Goal: Task Accomplishment & Management: Manage account settings

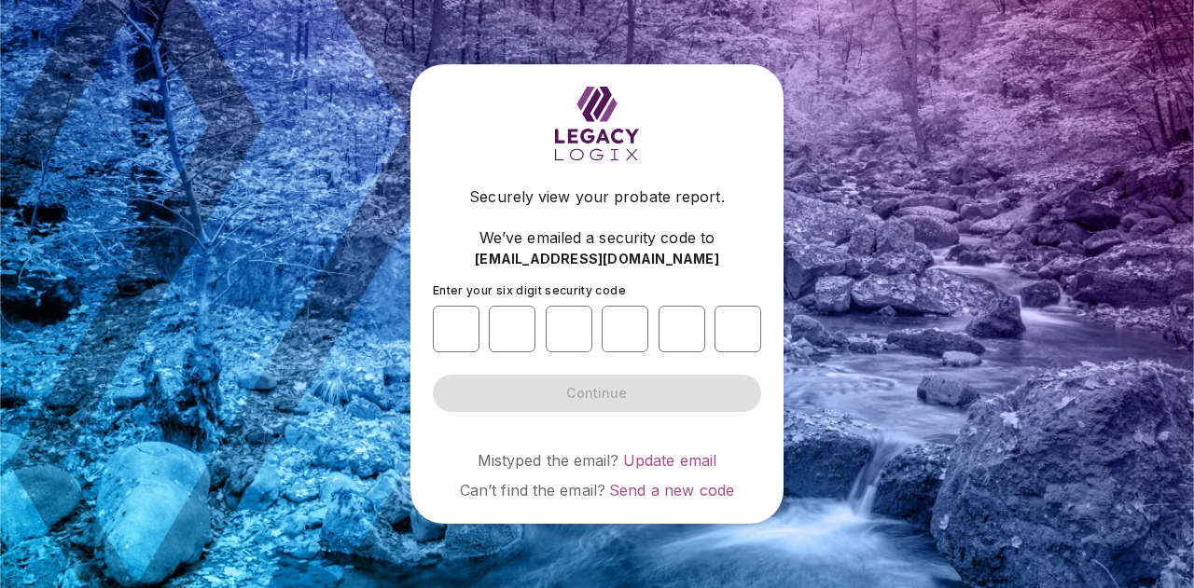
click at [429, 311] on div "Securely view your probate report. We’ve emailed a security code to [EMAIL_ADDR…" at bounding box center [596, 293] width 373 height 459
click at [468, 320] on input "number" at bounding box center [456, 329] width 47 height 47
type input "*"
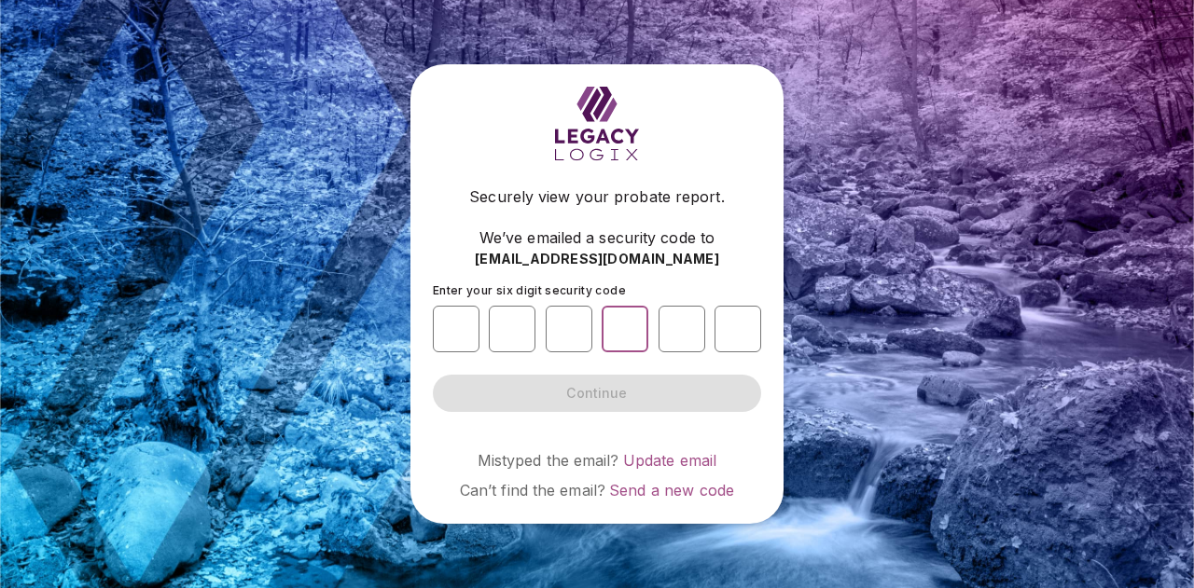
type input "*"
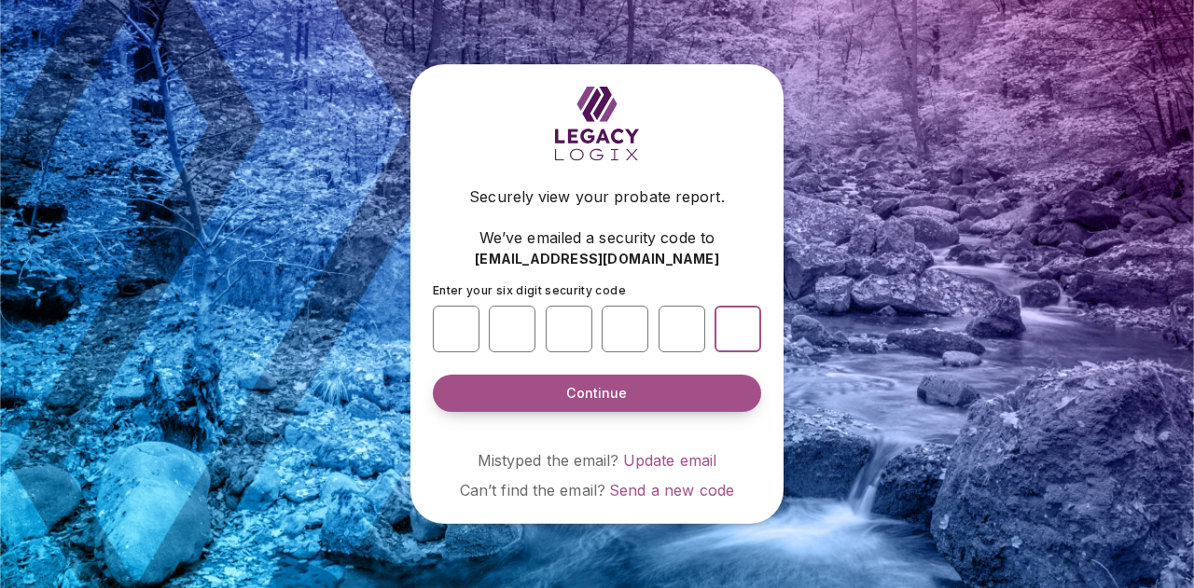
type input "*"
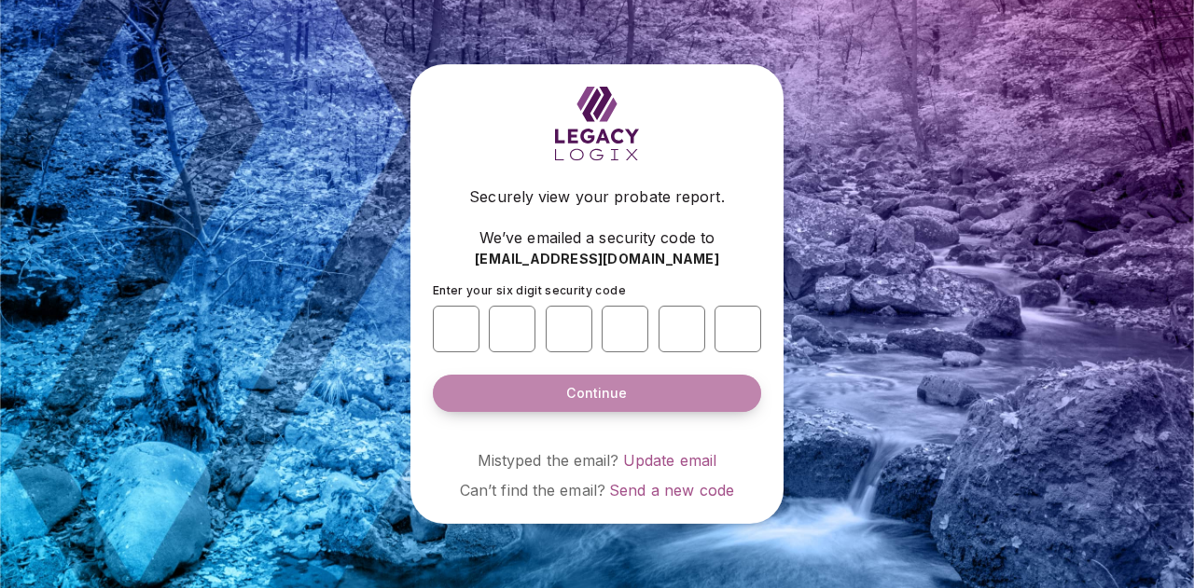
click at [578, 401] on span "Continue" at bounding box center [596, 393] width 61 height 19
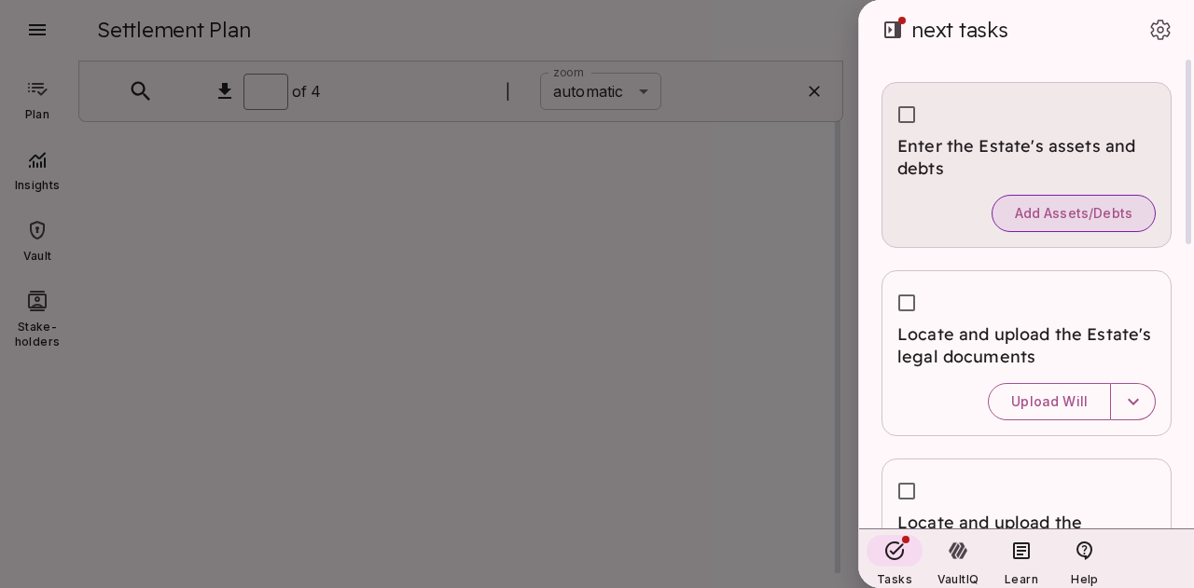
type input "*"
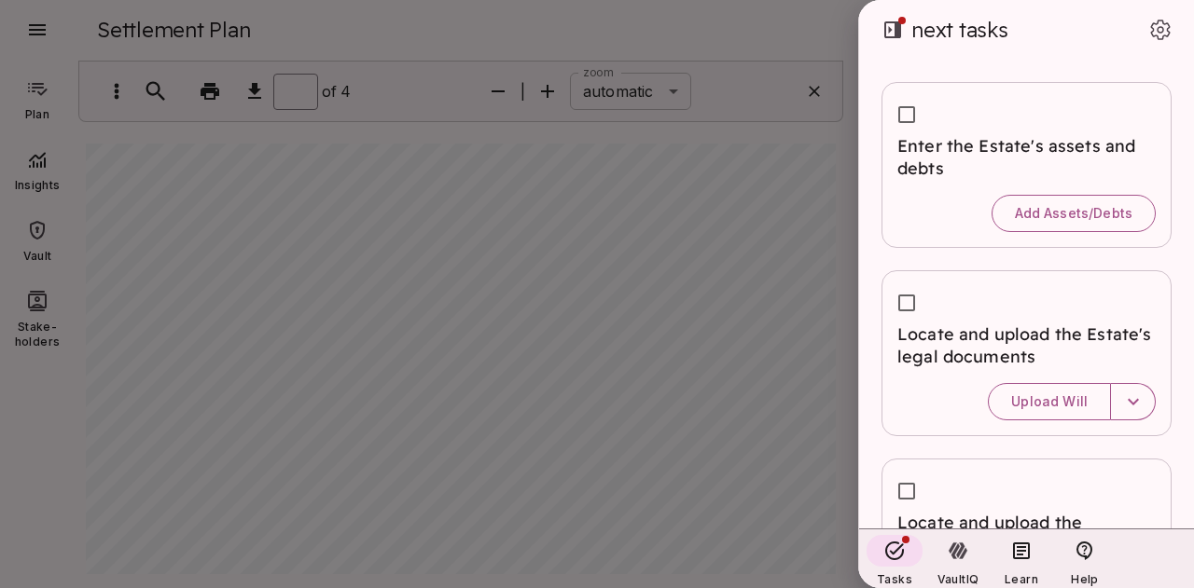
drag, startPoint x: 834, startPoint y: 154, endPoint x: 835, endPoint y: 183, distance: 29.0
click at [835, 183] on div at bounding box center [597, 294] width 1194 height 588
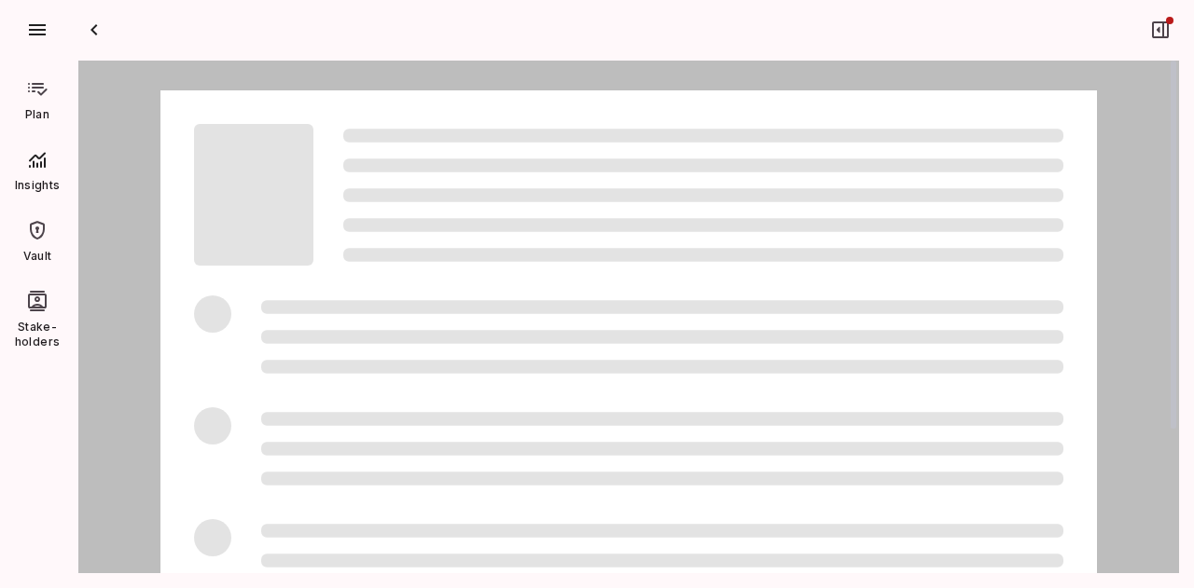
scroll to position [1, 0]
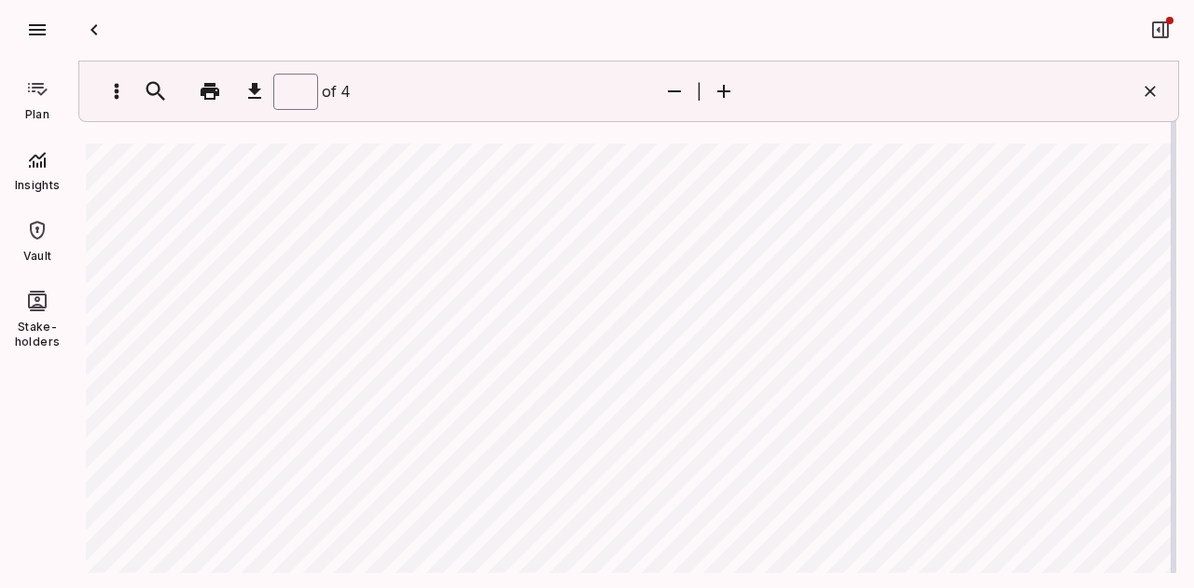
type input "*"
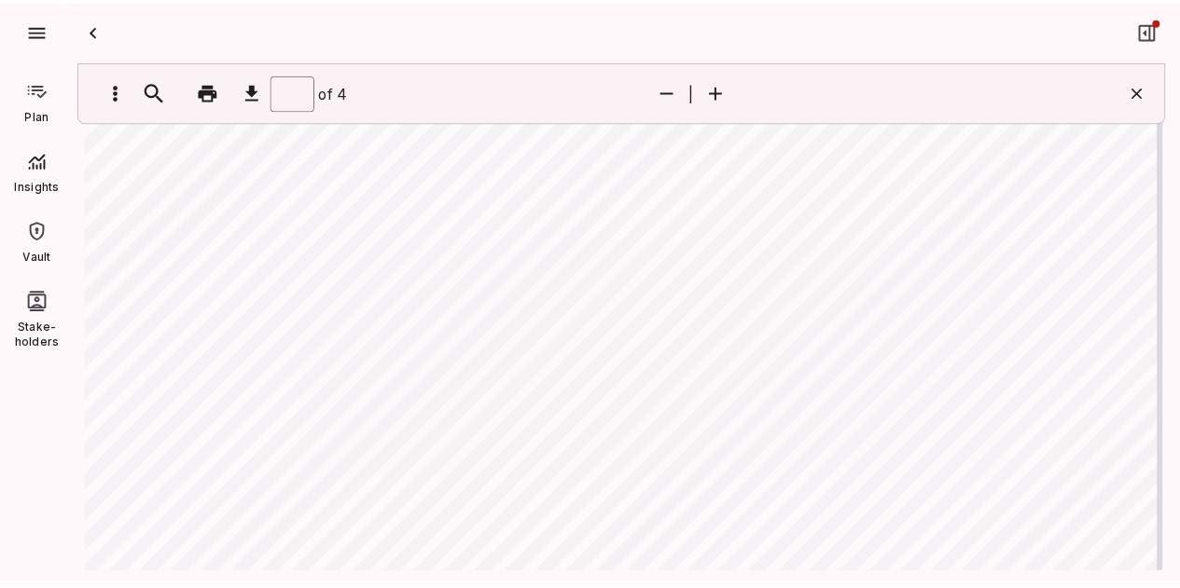
scroll to position [839, 0]
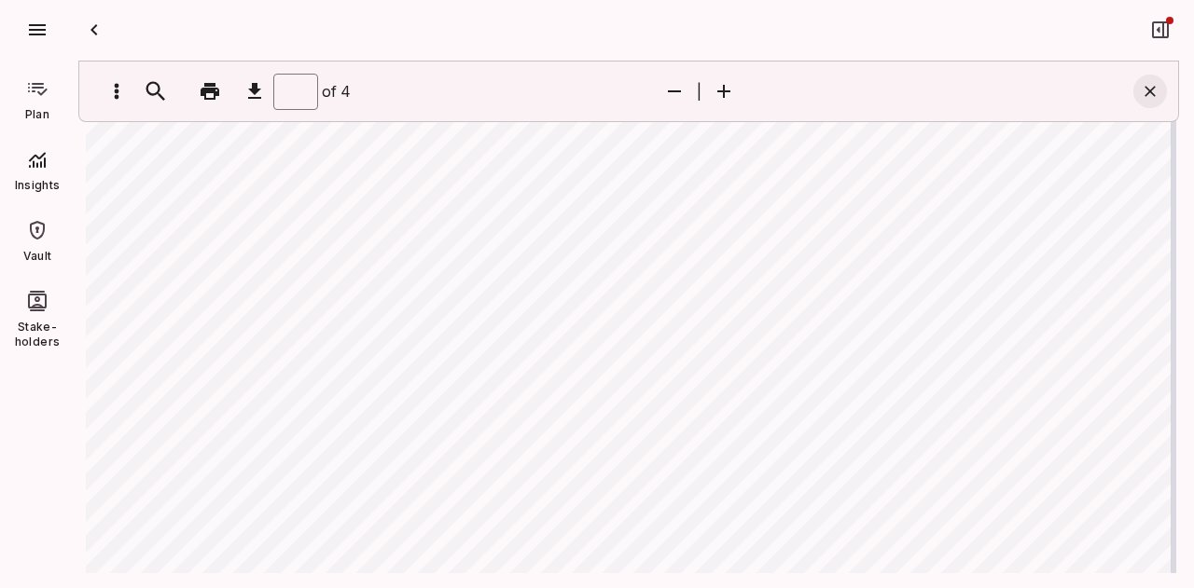
click at [1153, 96] on icon "button" at bounding box center [1149, 91] width 19 height 19
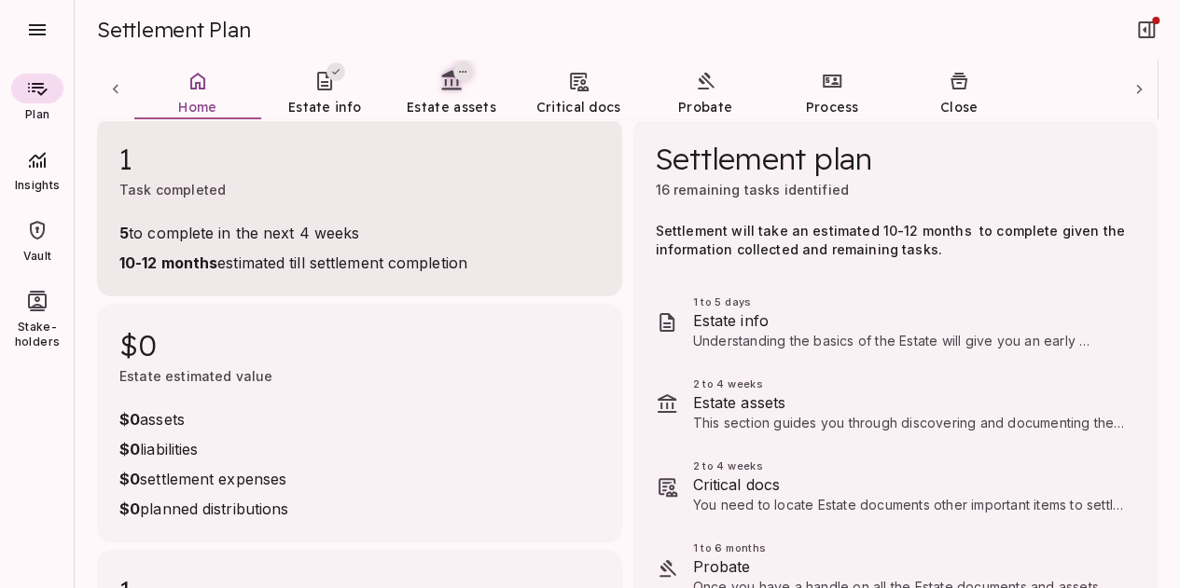
scroll to position [0, 0]
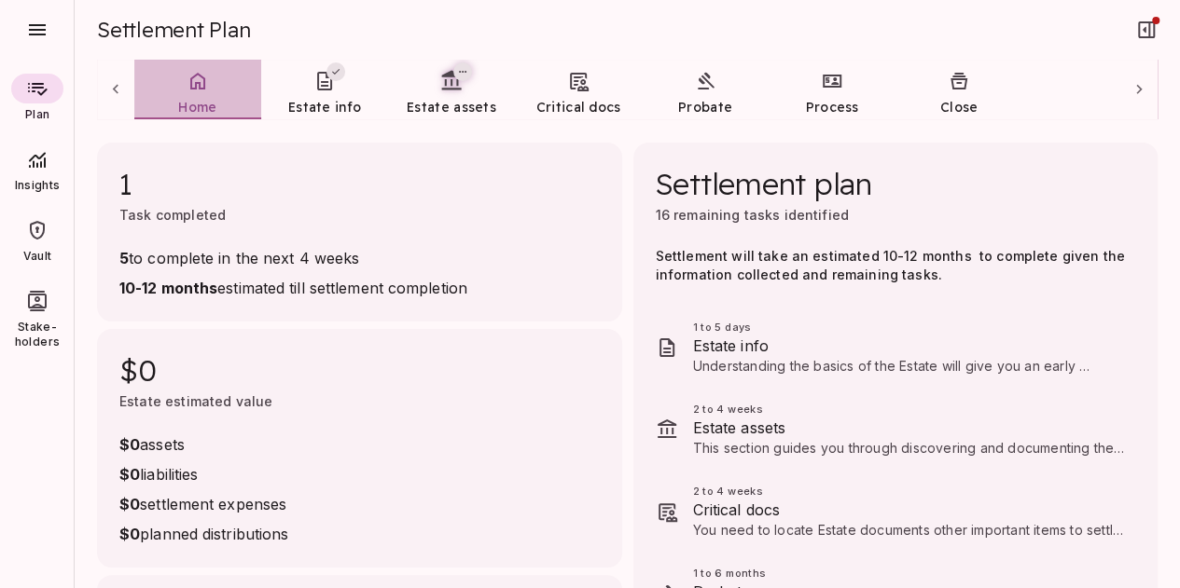
click at [200, 87] on icon at bounding box center [197, 81] width 22 height 22
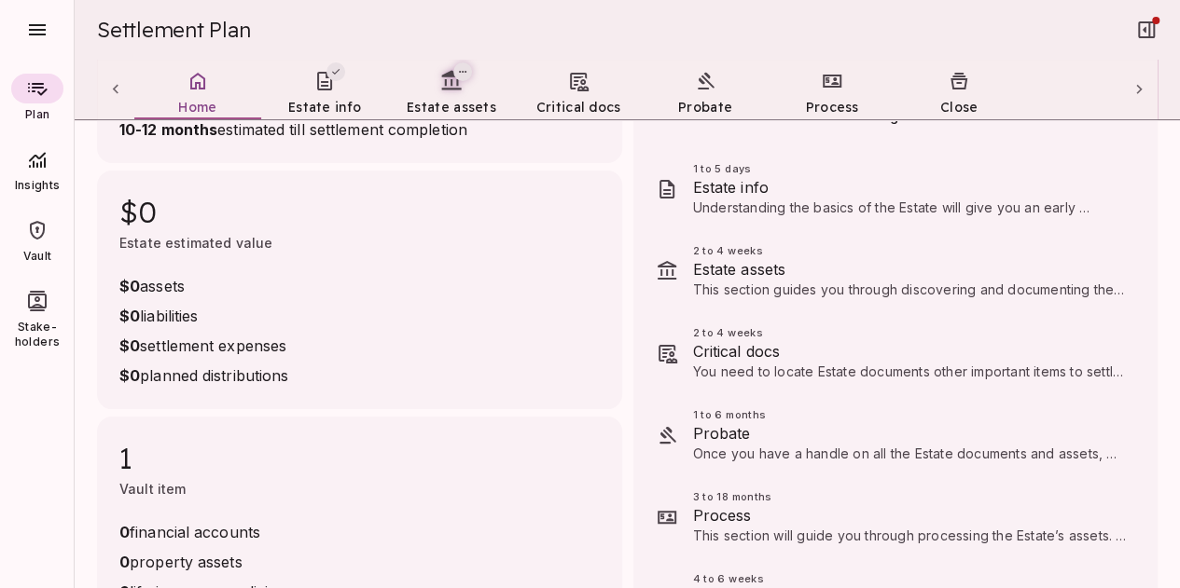
scroll to position [186, 0]
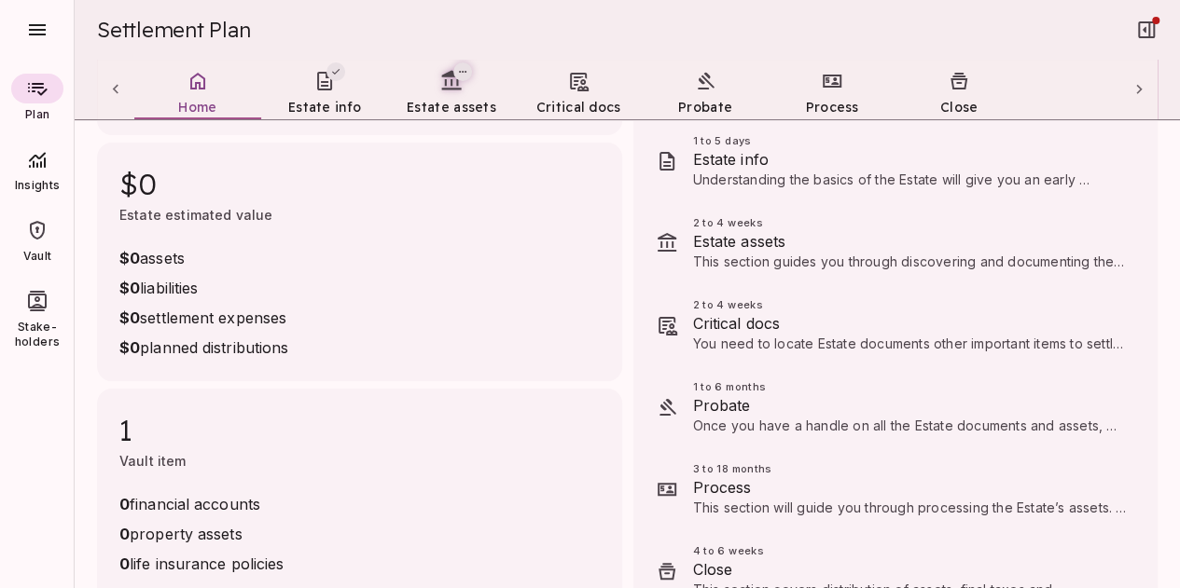
click at [745, 236] on span "Estate assets" at bounding box center [910, 241] width 435 height 22
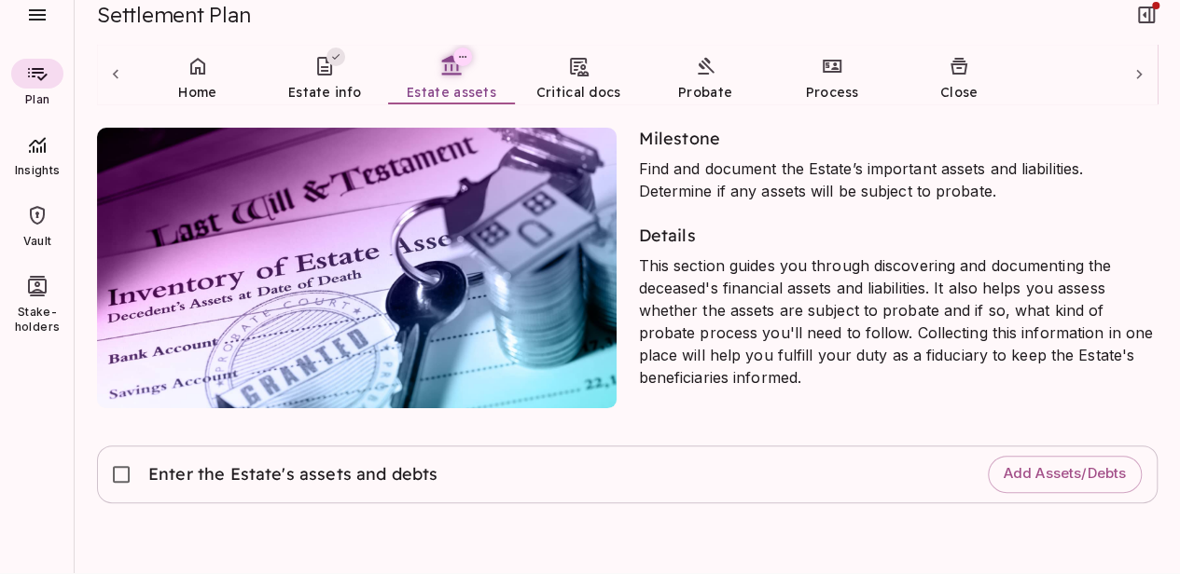
scroll to position [22, 0]
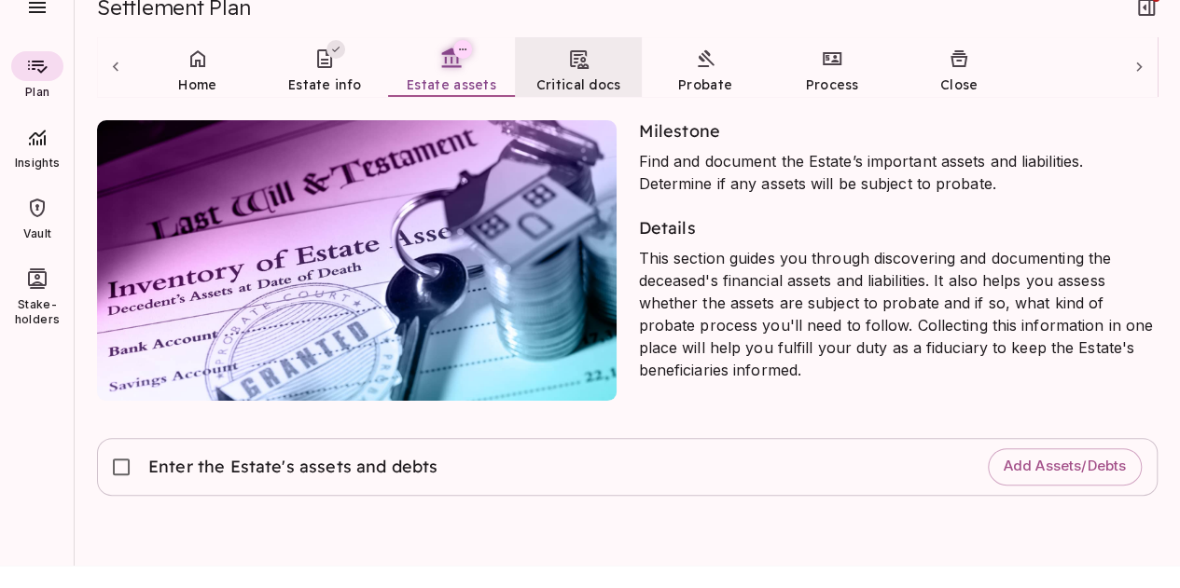
click at [587, 84] on span "Critical docs" at bounding box center [578, 84] width 85 height 17
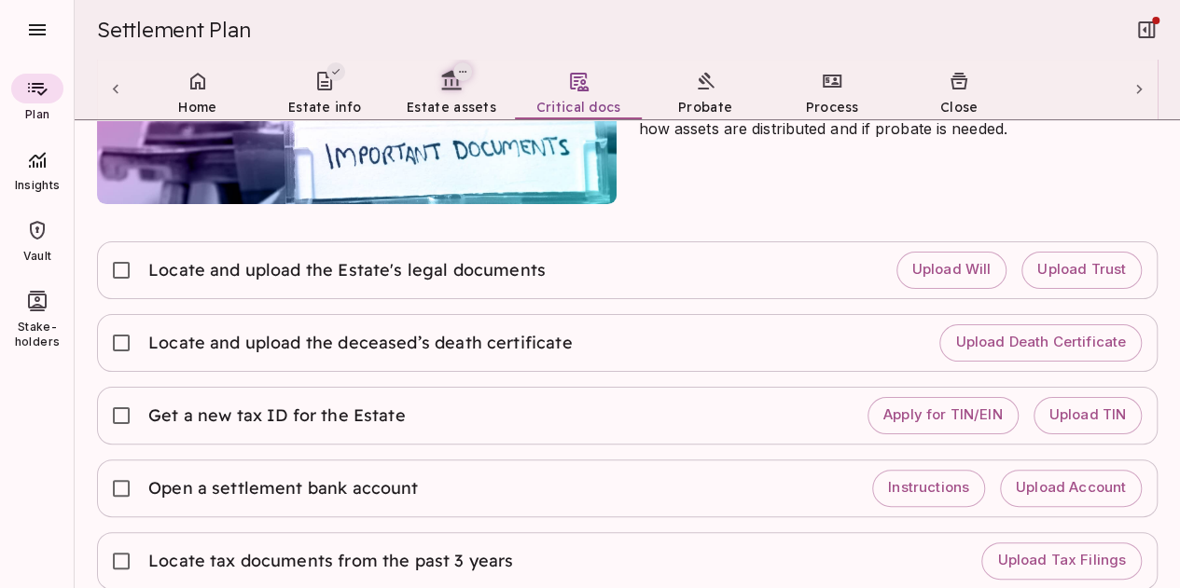
scroll to position [235, 0]
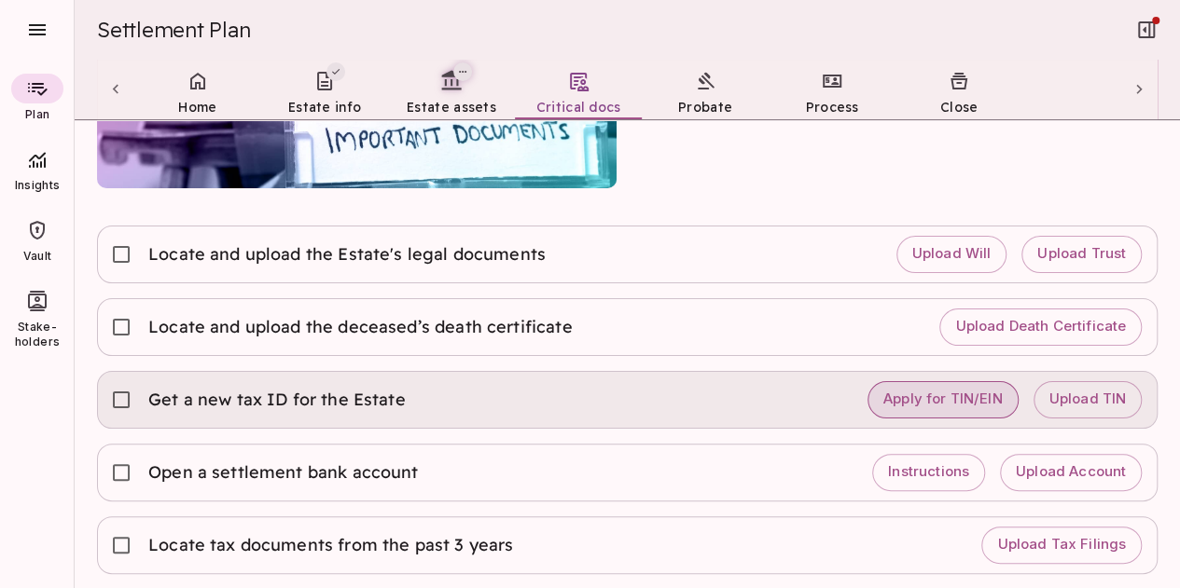
click at [925, 392] on span "Apply for TIN/EIN" at bounding box center [942, 400] width 119 height 18
click at [921, 396] on span "Apply for TIN/EIN" at bounding box center [942, 400] width 119 height 18
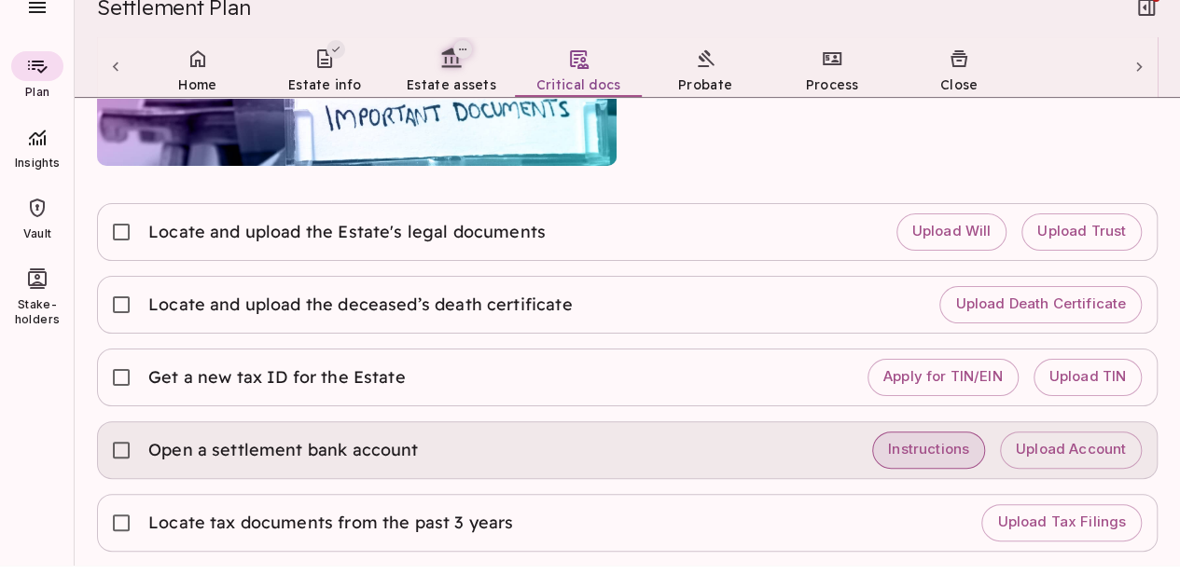
click at [903, 444] on span "Instructions" at bounding box center [928, 450] width 81 height 18
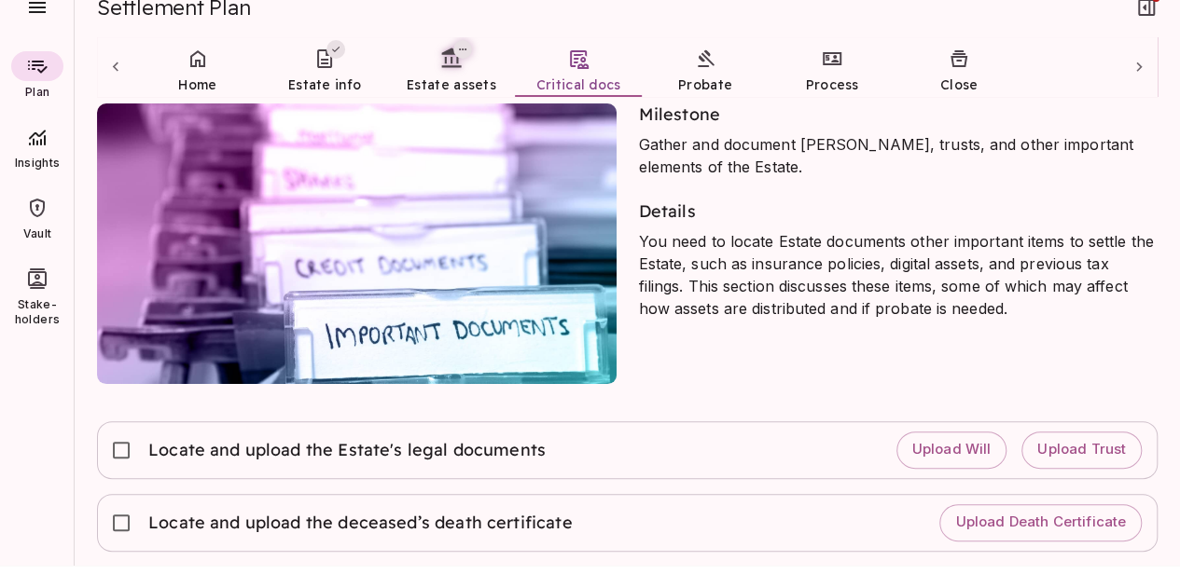
scroll to position [0, 0]
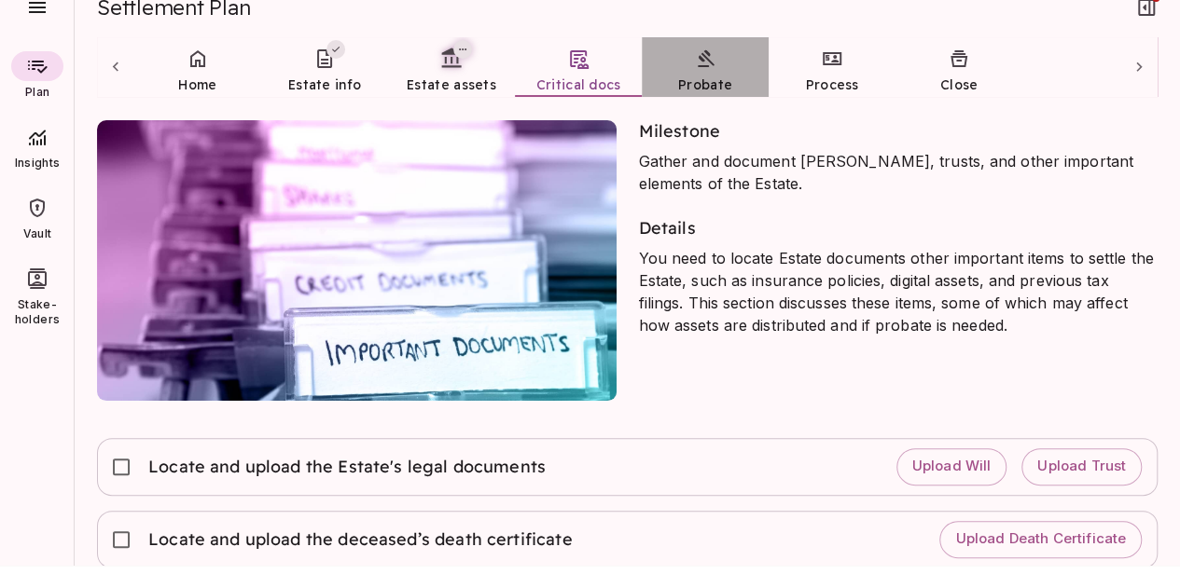
click at [703, 76] on span "Probate" at bounding box center [705, 85] width 54 height 19
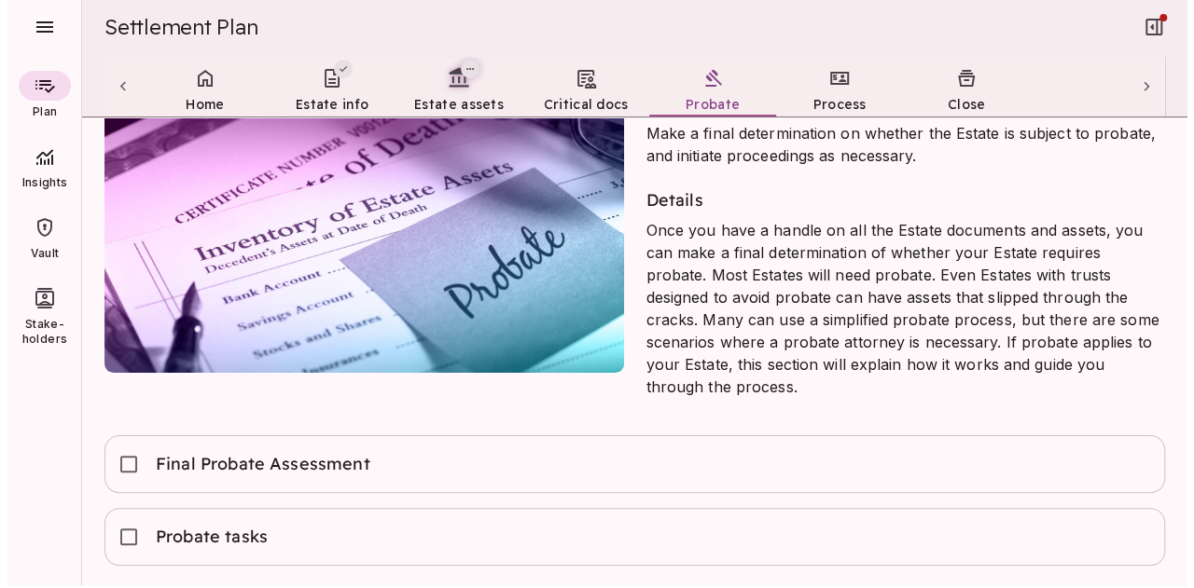
scroll to position [22, 0]
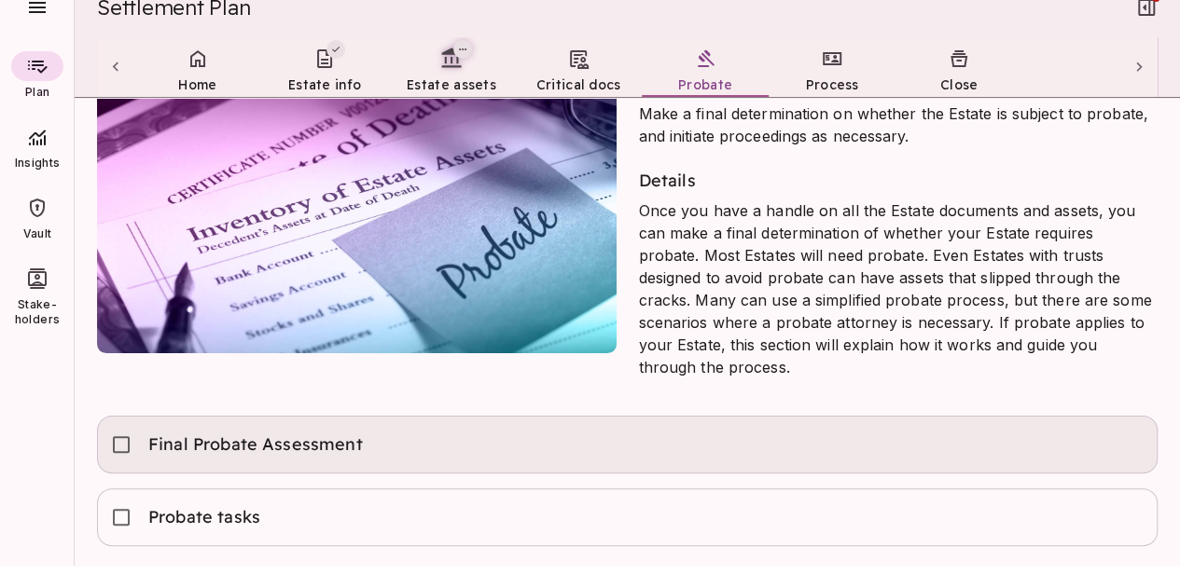
click at [219, 447] on span "Final Probate Assessment" at bounding box center [256, 445] width 216 height 22
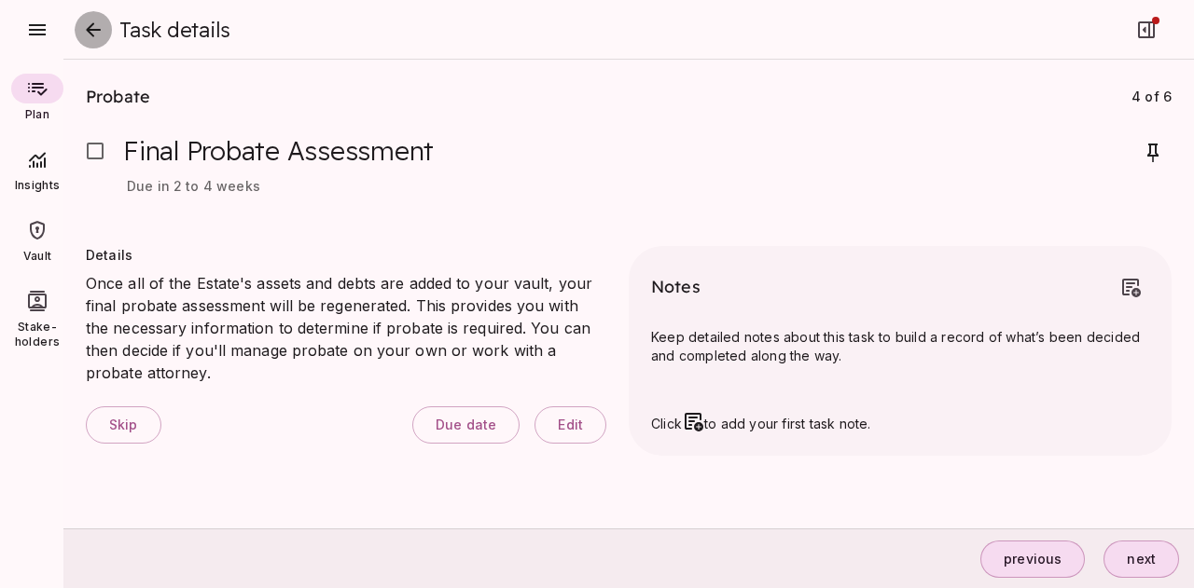
click at [97, 25] on icon "close" at bounding box center [93, 30] width 22 height 22
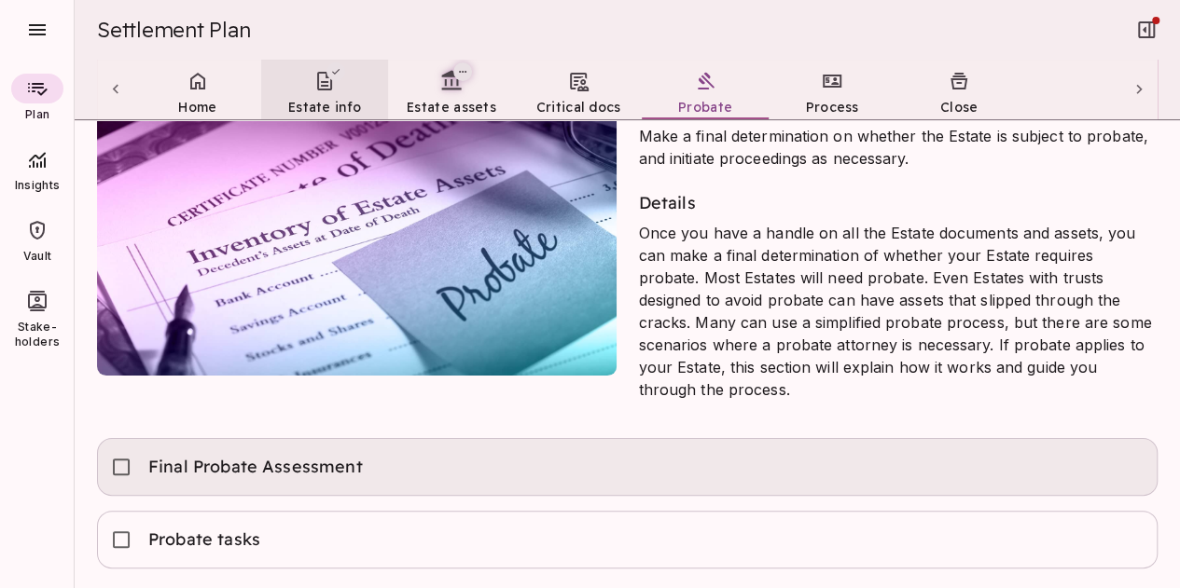
click at [353, 100] on span "Estate info" at bounding box center [324, 107] width 73 height 17
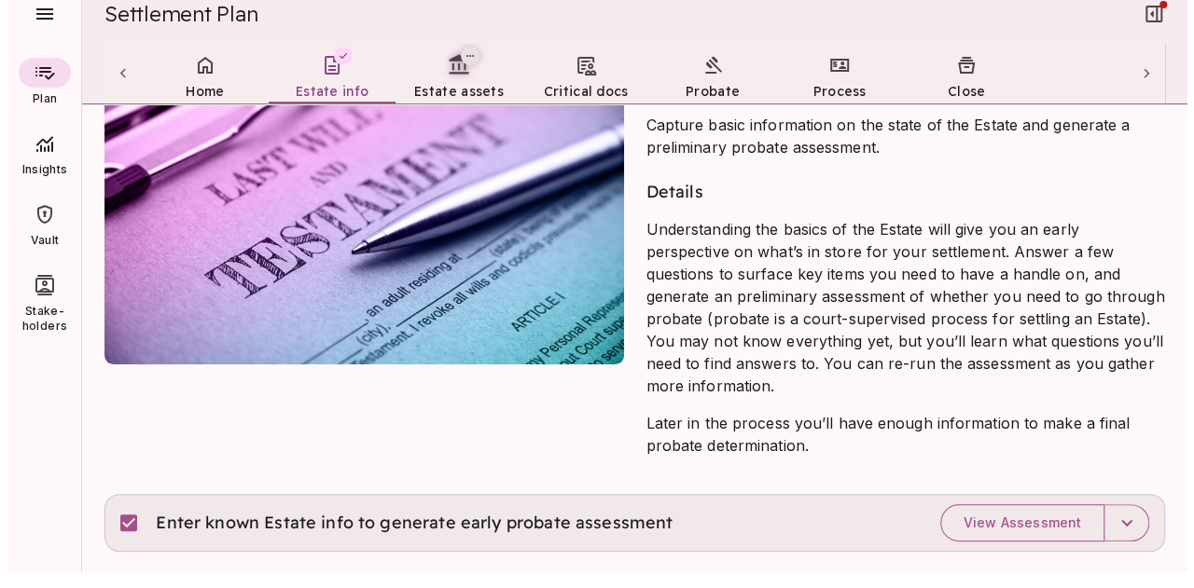
scroll to position [22, 0]
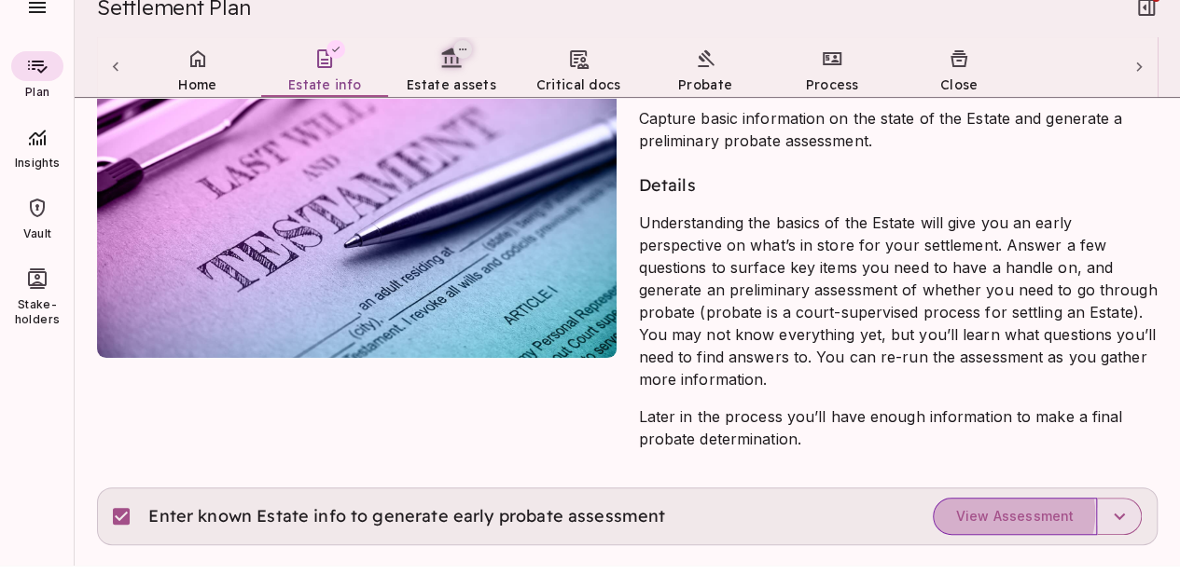
click at [1002, 513] on span "View Assessment" at bounding box center [1014, 516] width 117 height 17
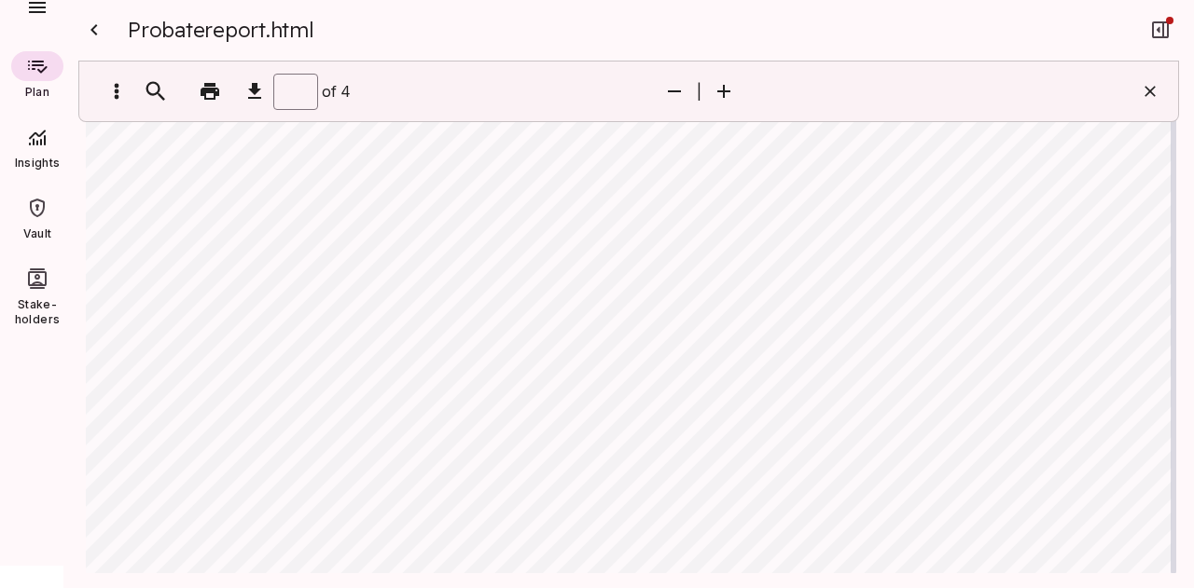
scroll to position [5371, 0]
type input "*"
click at [35, 135] on icon at bounding box center [37, 137] width 22 height 22
click at [34, 212] on icon at bounding box center [37, 208] width 22 height 22
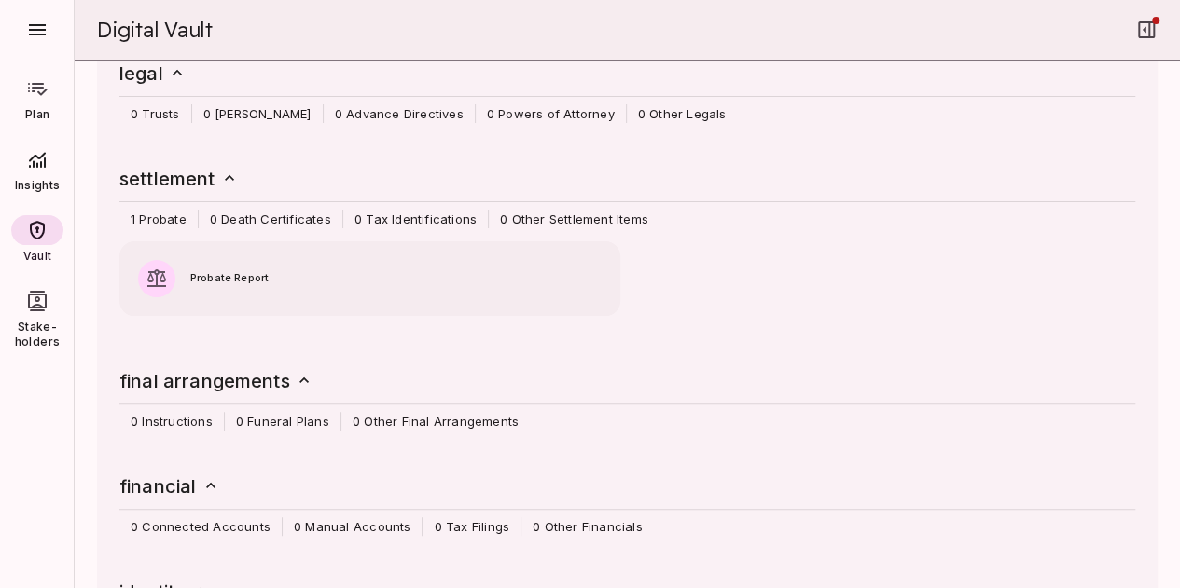
scroll to position [280, 0]
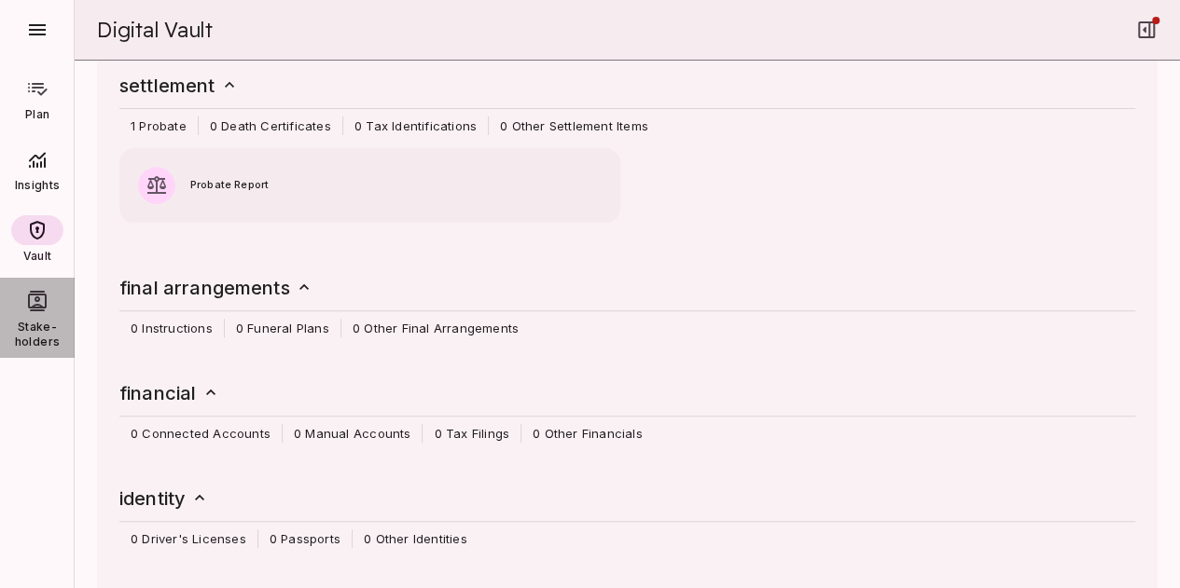
click at [40, 307] on icon at bounding box center [37, 301] width 19 height 21
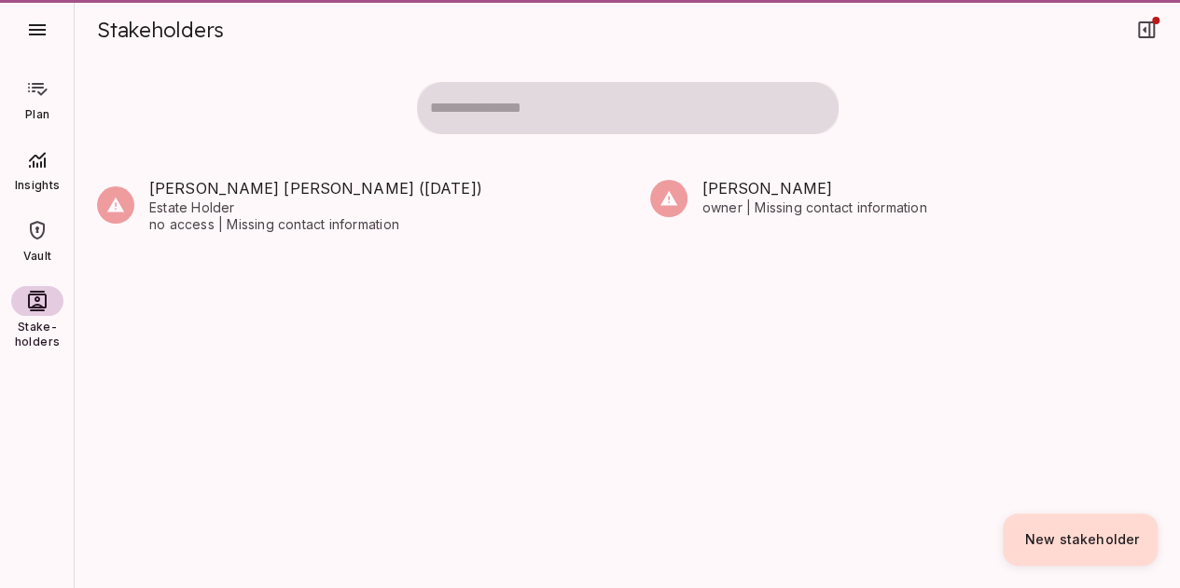
scroll to position [0, 0]
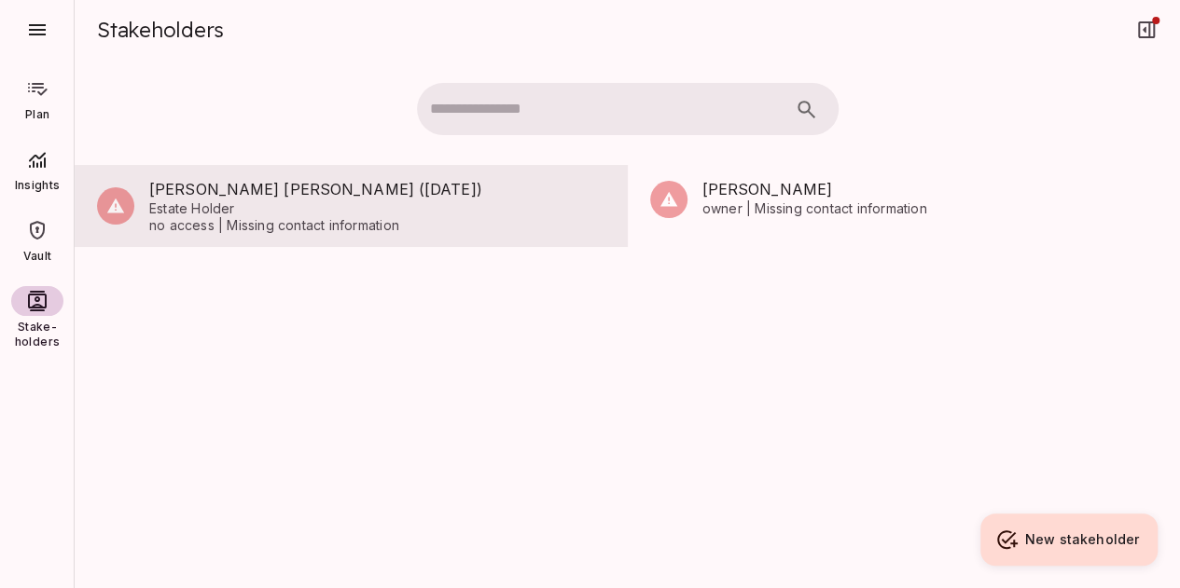
click at [294, 211] on span "Estate Holder" at bounding box center [377, 208] width 456 height 17
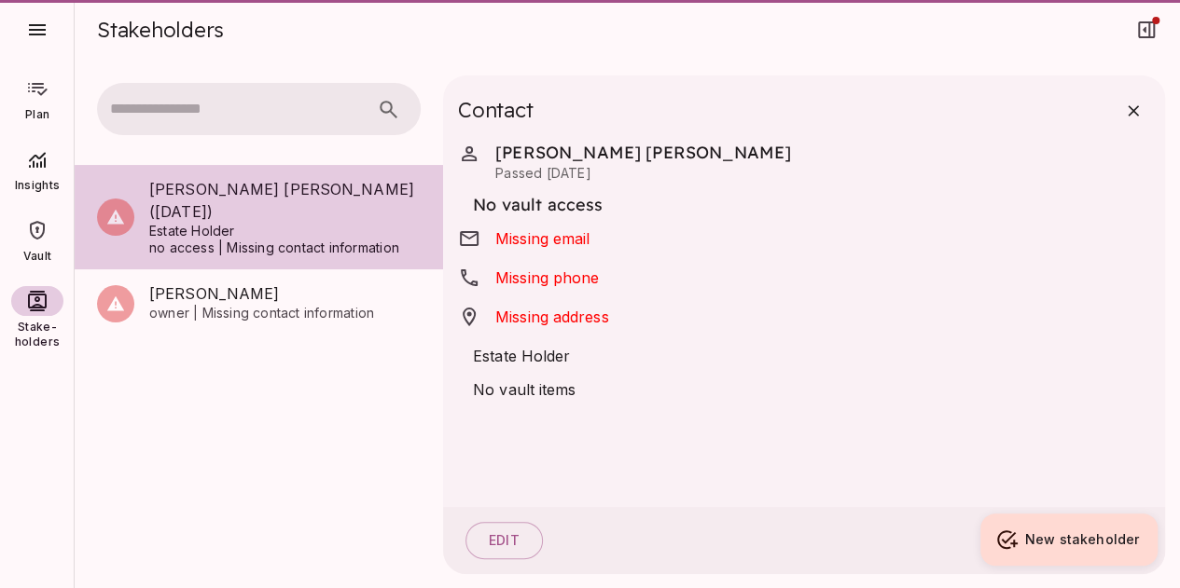
scroll to position [22, 0]
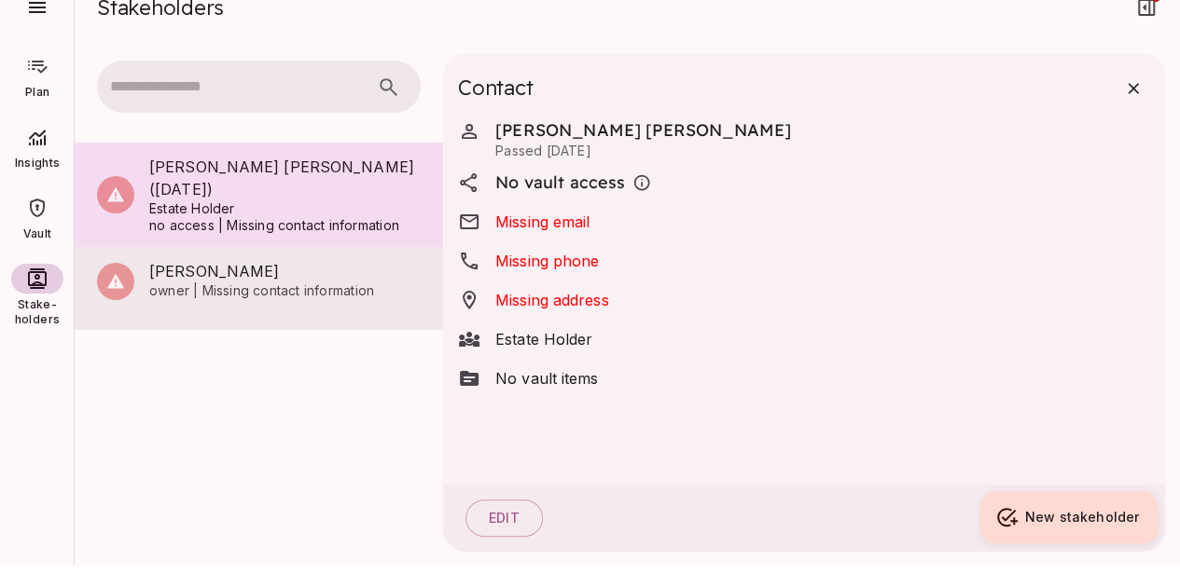
click at [210, 260] on span "[PERSON_NAME]" at bounding box center [284, 271] width 271 height 22
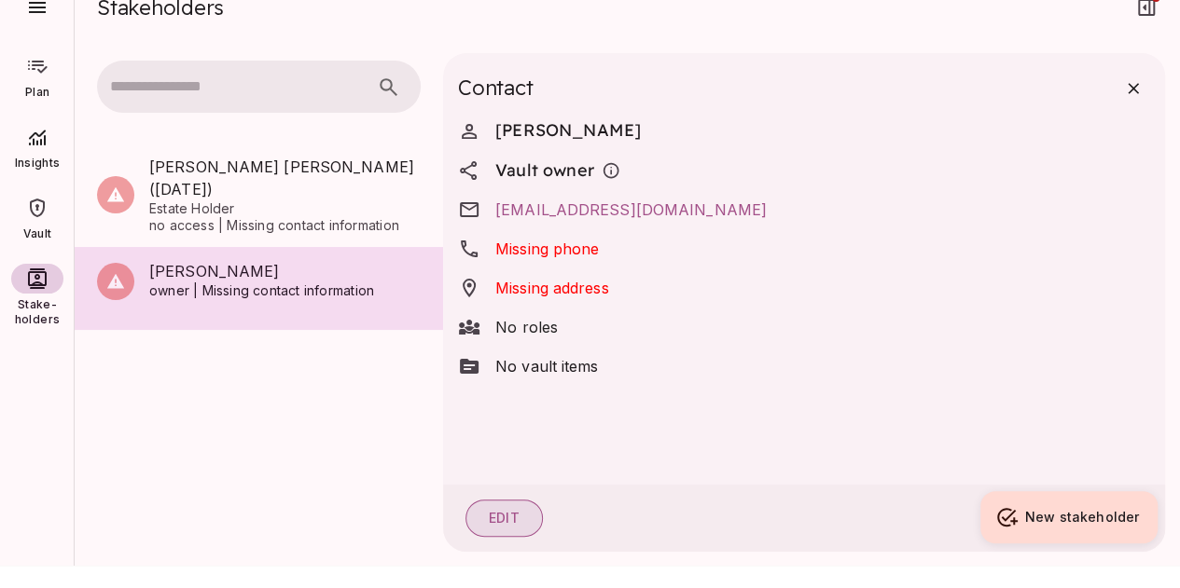
click at [504, 514] on button "Edit" at bounding box center [503, 518] width 77 height 37
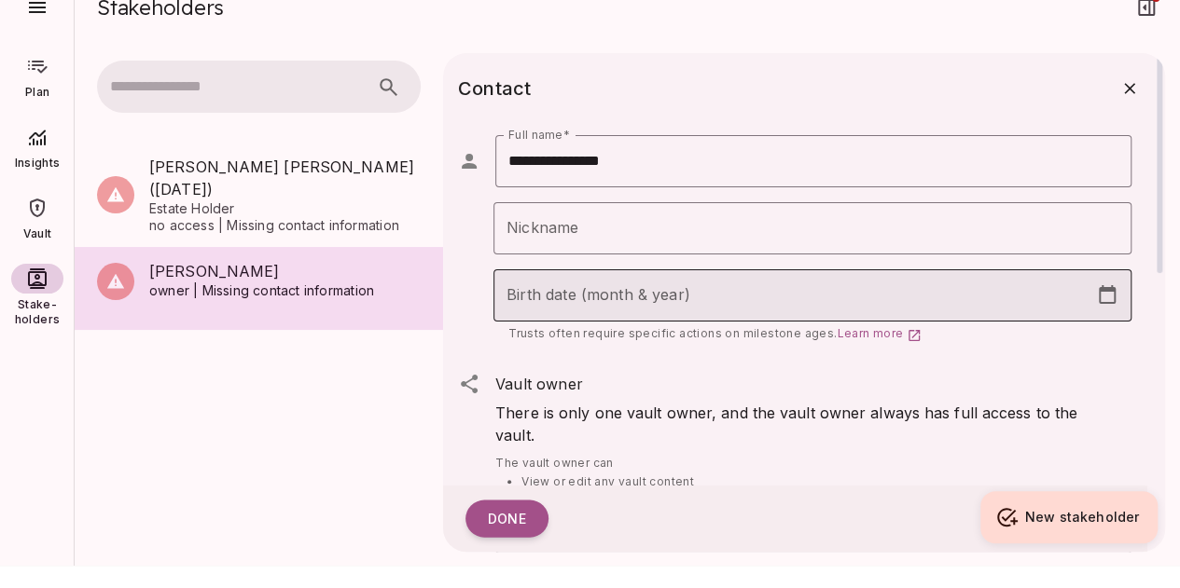
select select "****"
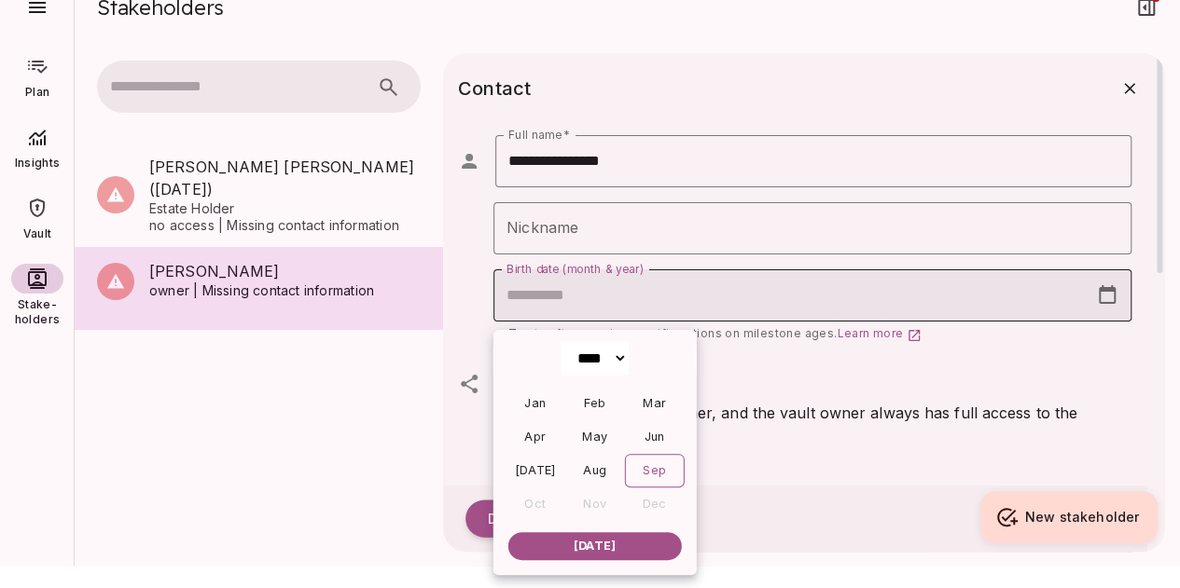
click at [561, 300] on input "Birth date (month & year)" at bounding box center [790, 295] width 595 height 52
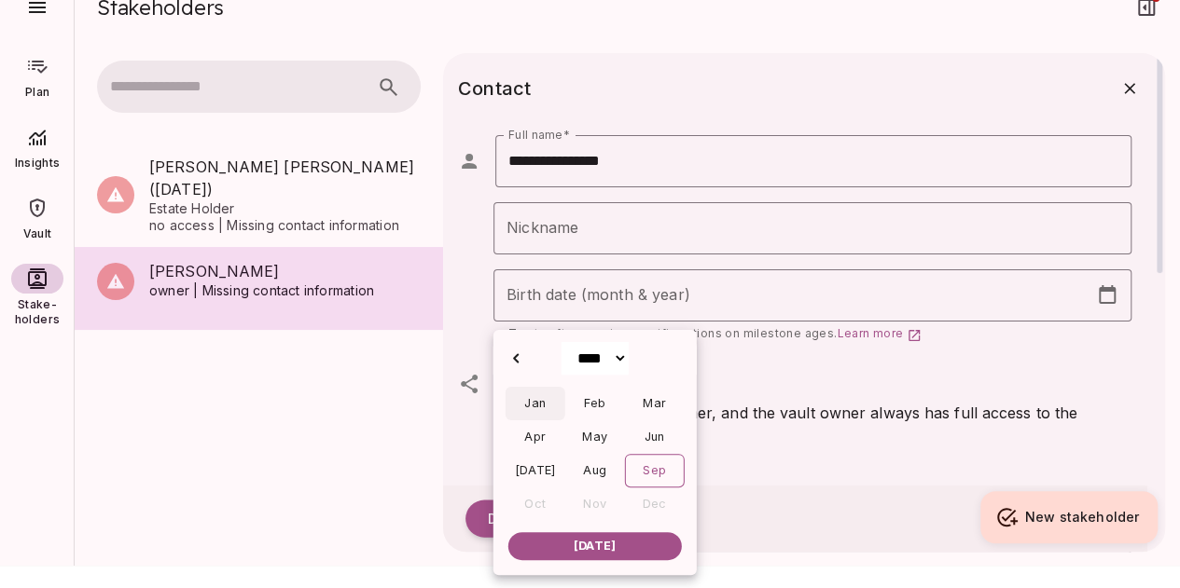
click at [543, 407] on div "Jan" at bounding box center [534, 404] width 60 height 34
type input "**********"
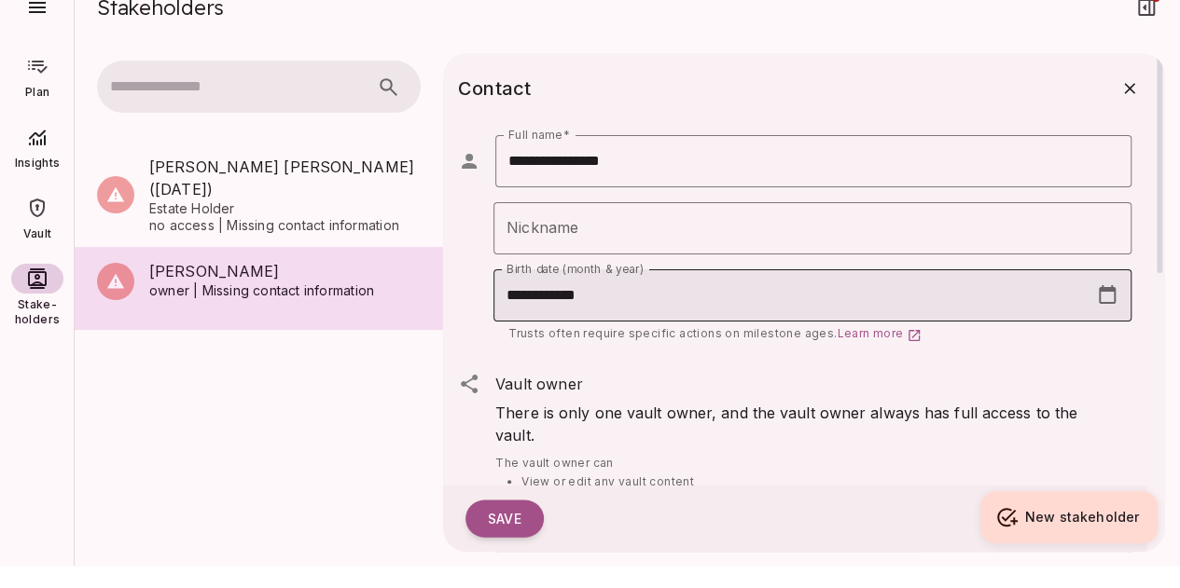
click at [600, 297] on input "**********" at bounding box center [790, 295] width 595 height 52
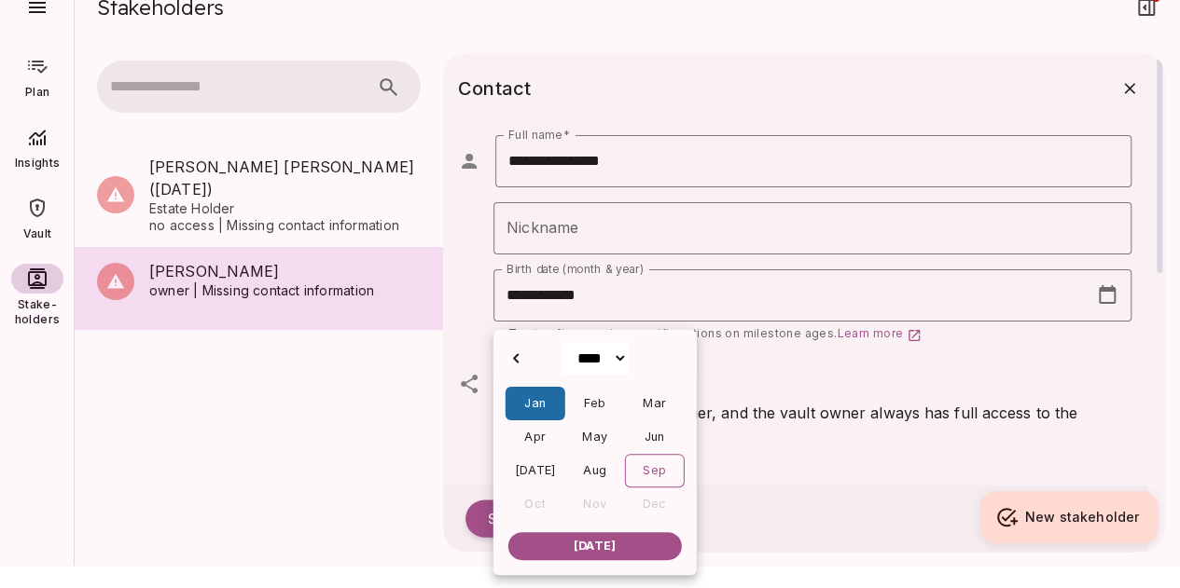
click at [606, 355] on select "**** **** **** **** **** **** **** **** **** **** **** **** **** **** **** ****…" at bounding box center [593, 358] width 67 height 33
select select "****"
click at [560, 342] on select "**** **** **** **** **** **** **** **** **** **** **** **** **** **** **** ****…" at bounding box center [593, 358] width 67 height 33
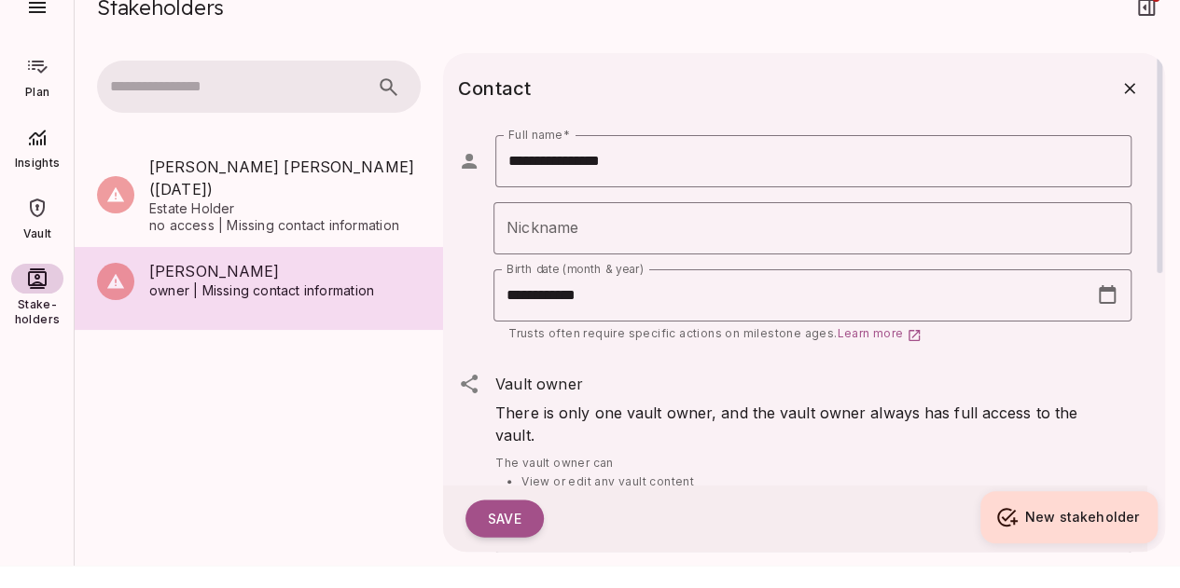
click at [754, 359] on div "Vault owner" at bounding box center [813, 384] width 636 height 52
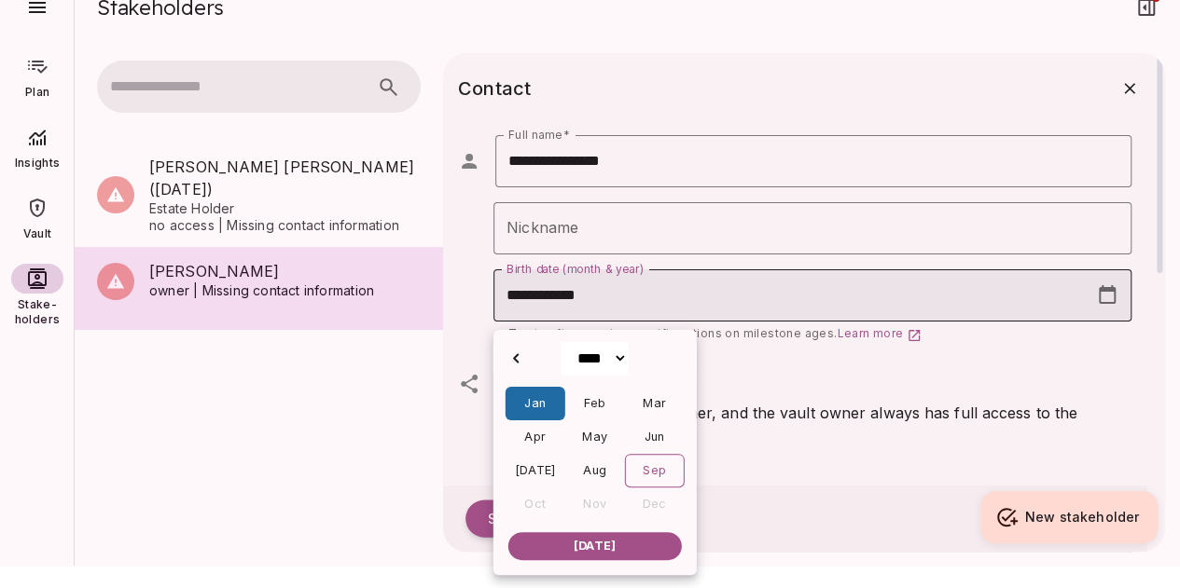
click at [582, 311] on input "**********" at bounding box center [790, 295] width 595 height 52
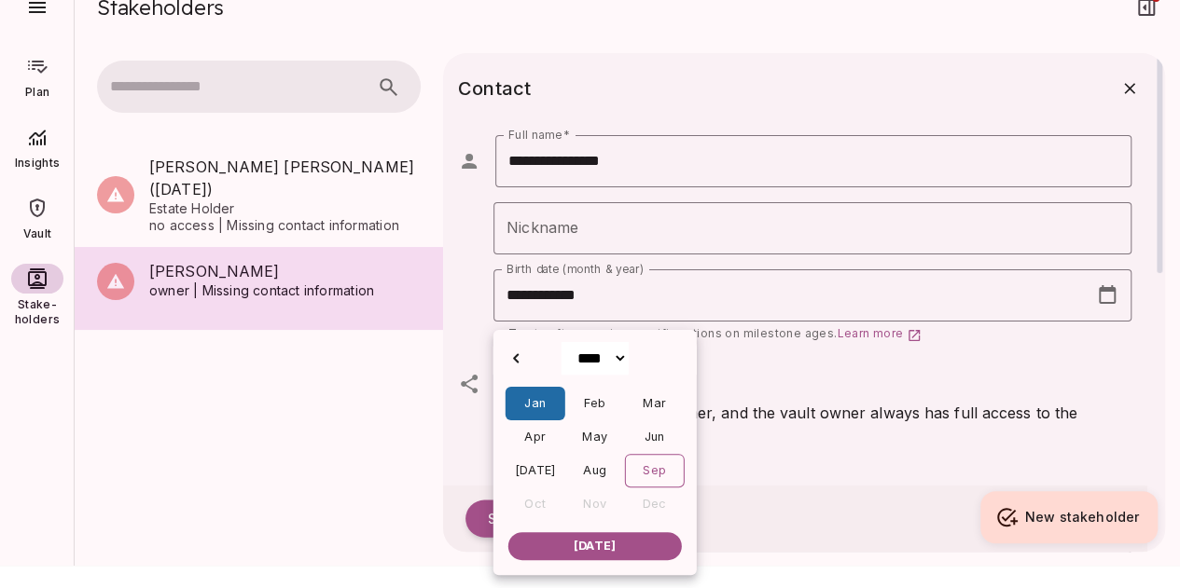
click at [597, 358] on select "**** **** **** **** **** **** **** **** **** **** **** **** **** **** **** ****…" at bounding box center [593, 358] width 67 height 33
select select "****"
click at [560, 342] on select "**** **** **** **** **** **** **** **** **** **** **** **** **** **** **** ****…" at bounding box center [593, 358] width 67 height 33
click at [534, 398] on div "Jan" at bounding box center [534, 404] width 60 height 34
type input "**********"
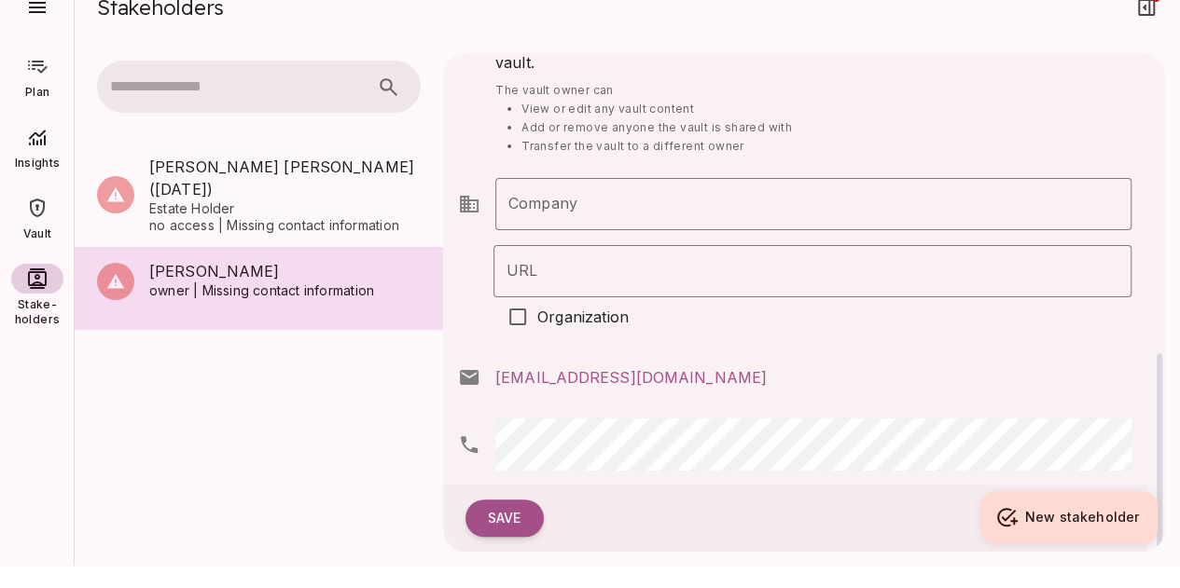
scroll to position [466, 0]
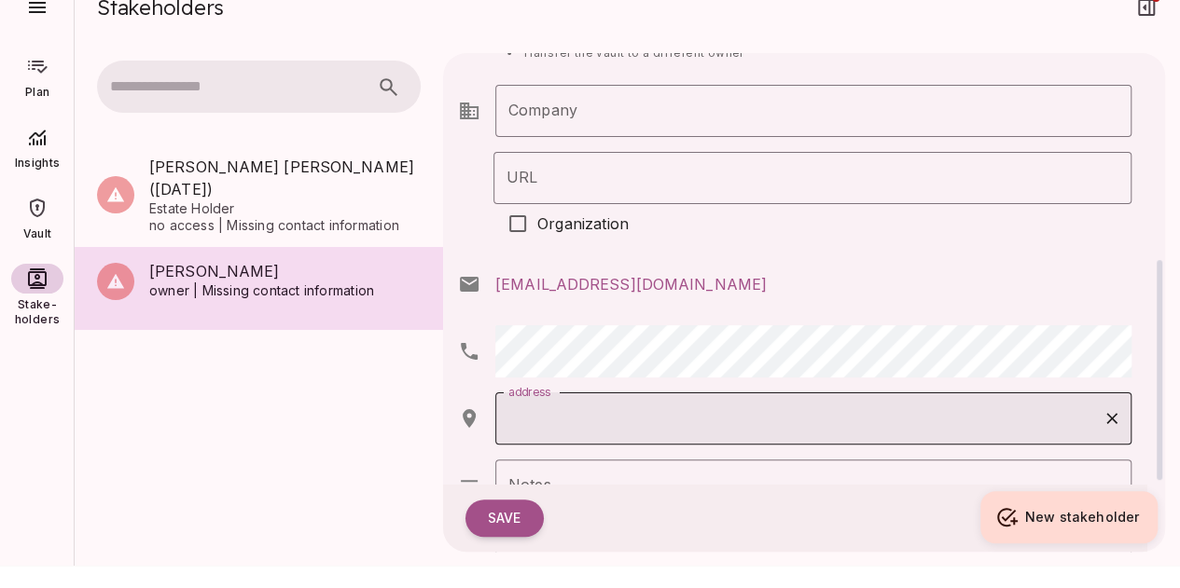
click at [545, 411] on input "address" at bounding box center [799, 418] width 591 height 35
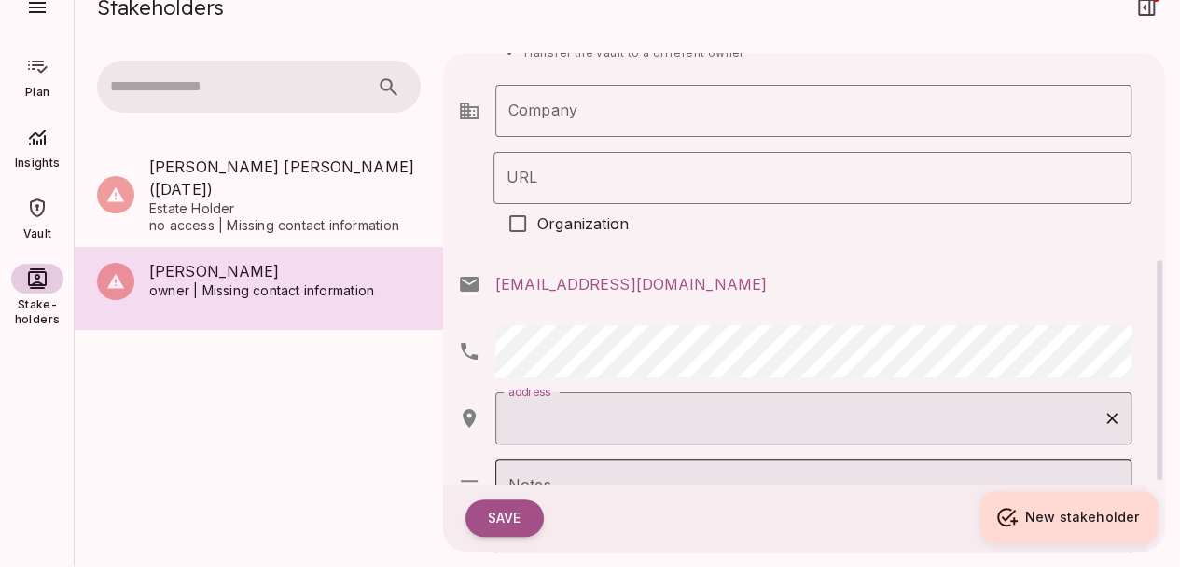
type input "**********"
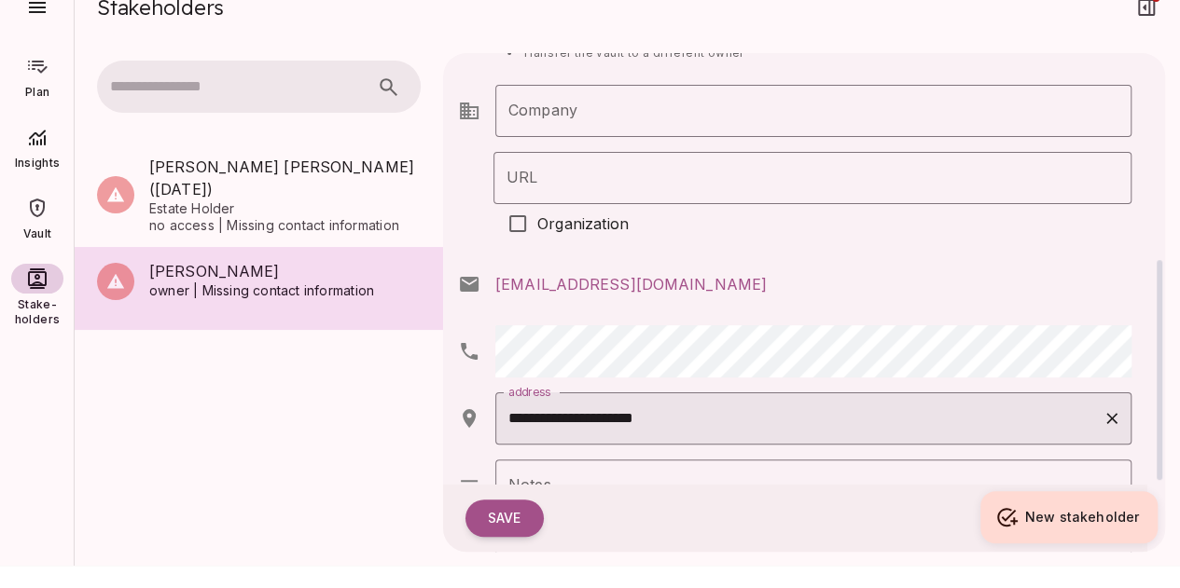
scroll to position [627, 0]
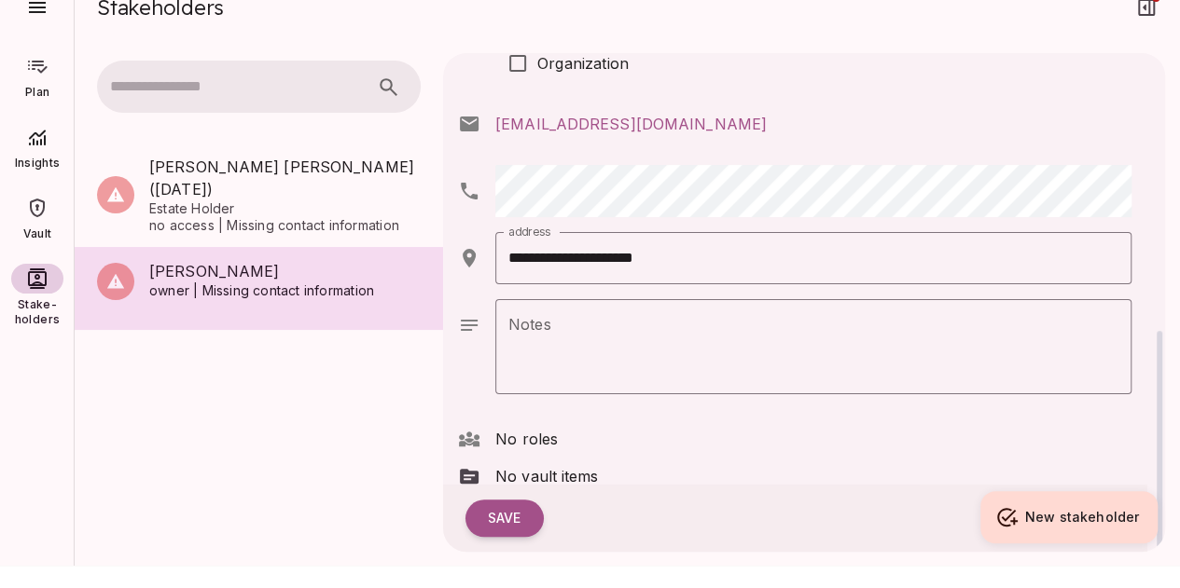
click at [476, 432] on icon at bounding box center [469, 437] width 21 height 11
click at [518, 516] on button "Save" at bounding box center [504, 518] width 78 height 37
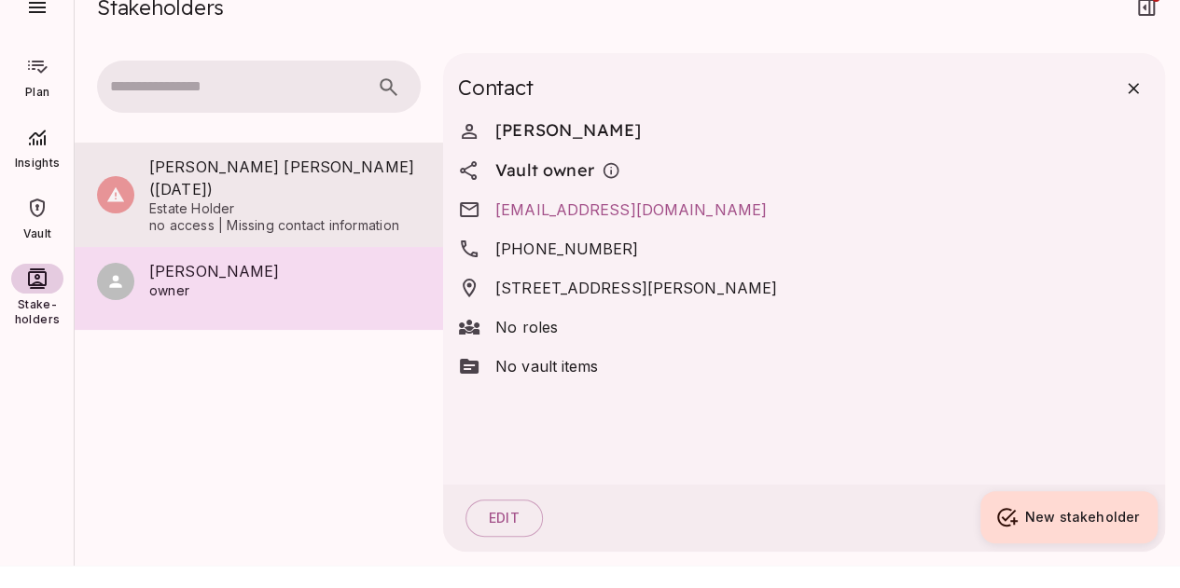
click at [183, 217] on div "[PERSON_NAME] [PERSON_NAME] ([DATE]) Estate Holder no access | Missing contact …" at bounding box center [259, 195] width 368 height 104
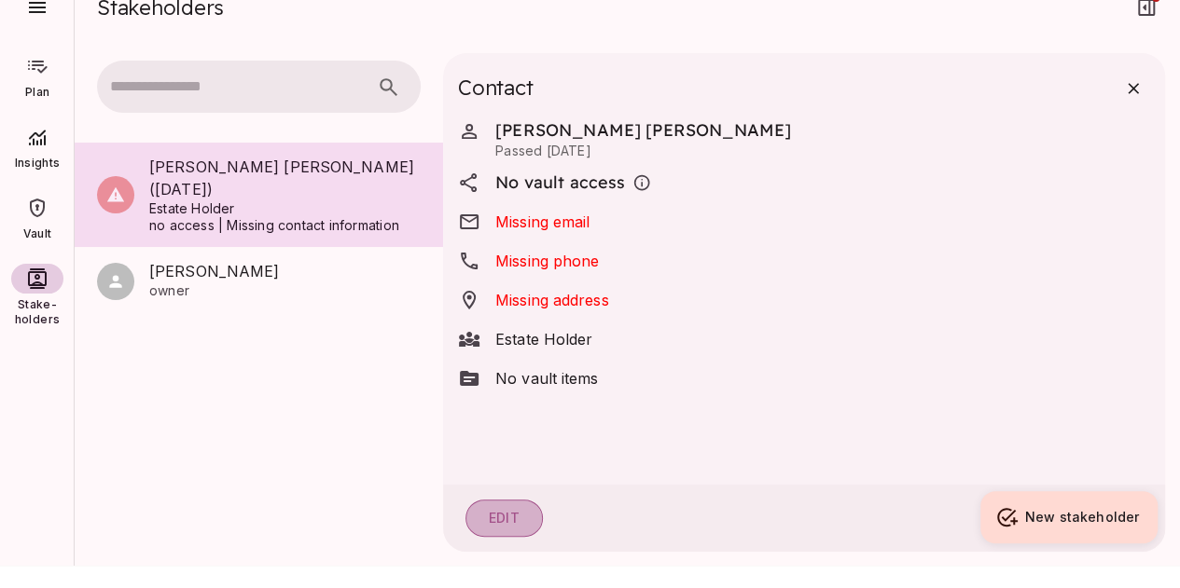
click at [504, 508] on button "Edit" at bounding box center [503, 518] width 77 height 37
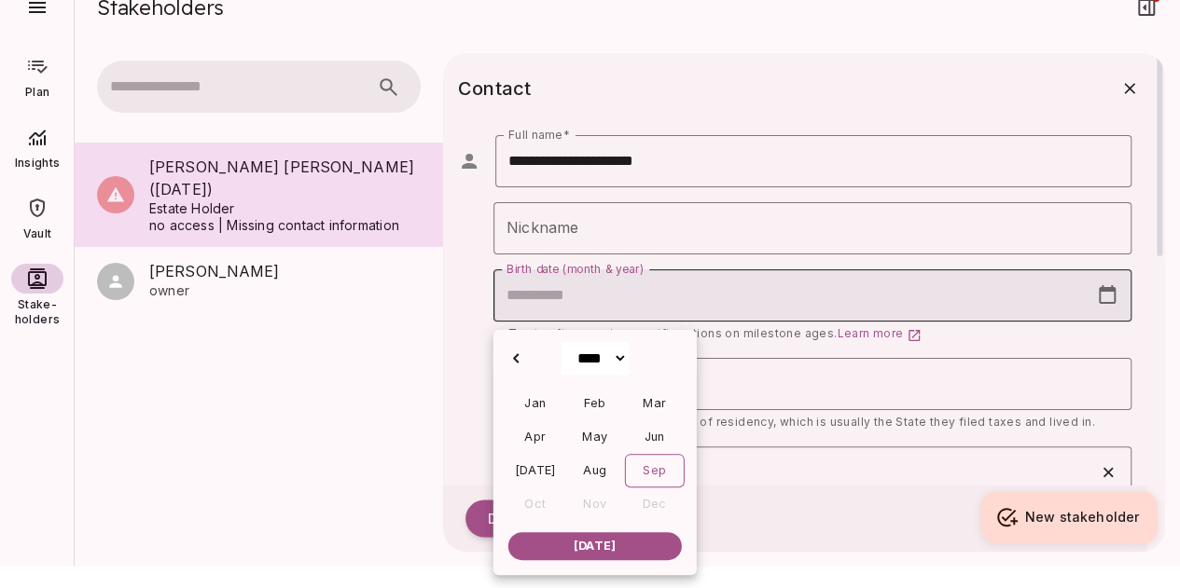
click at [580, 305] on input "Birth date (month & year)" at bounding box center [790, 295] width 595 height 52
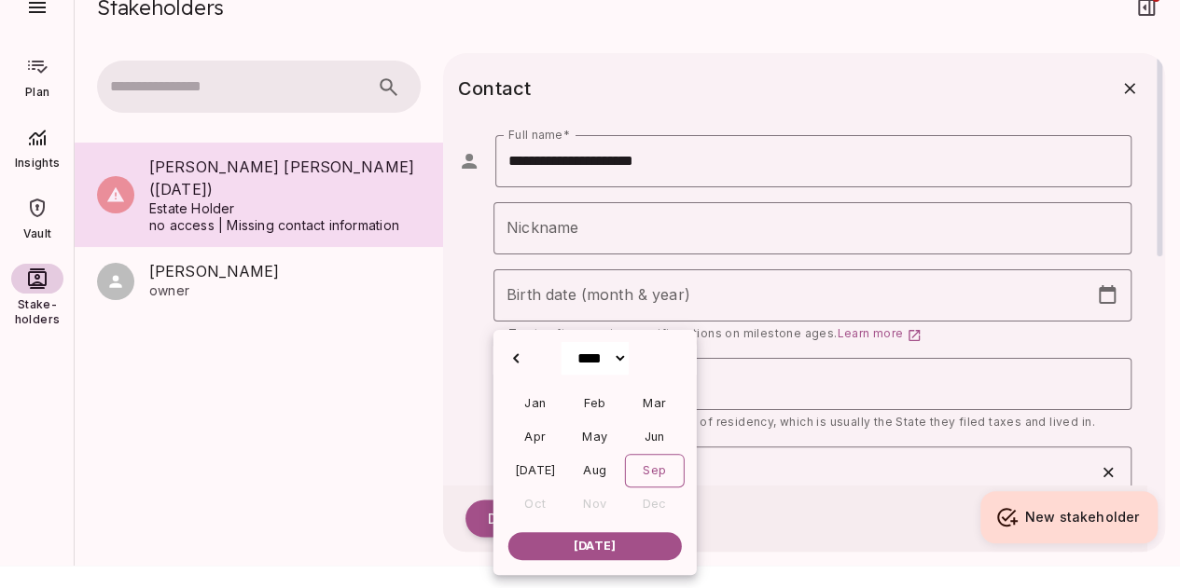
click at [590, 357] on select "**** **** **** **** **** **** **** **** **** **** **** **** **** **** **** ****…" at bounding box center [593, 358] width 67 height 33
select select "****"
click at [560, 342] on select "**** **** **** **** **** **** **** **** **** **** **** **** **** **** **** ****…" at bounding box center [593, 358] width 67 height 33
click at [665, 471] on div "Sep" at bounding box center [654, 471] width 60 height 34
type input "**********"
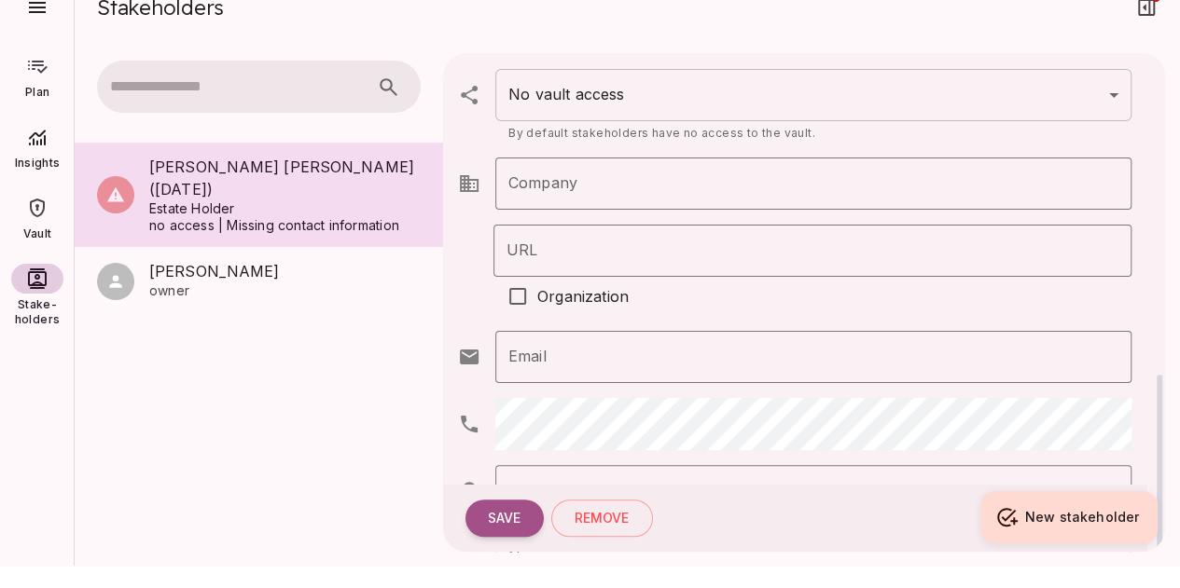
scroll to position [559, 0]
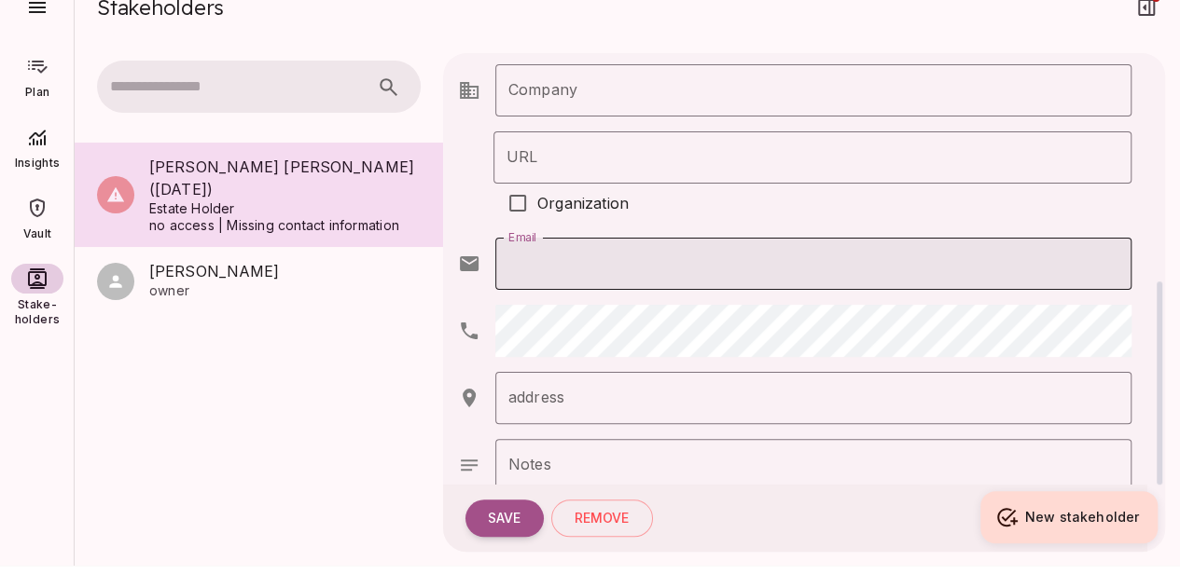
click at [573, 262] on input "Email" at bounding box center [813, 264] width 636 height 52
type input "**********"
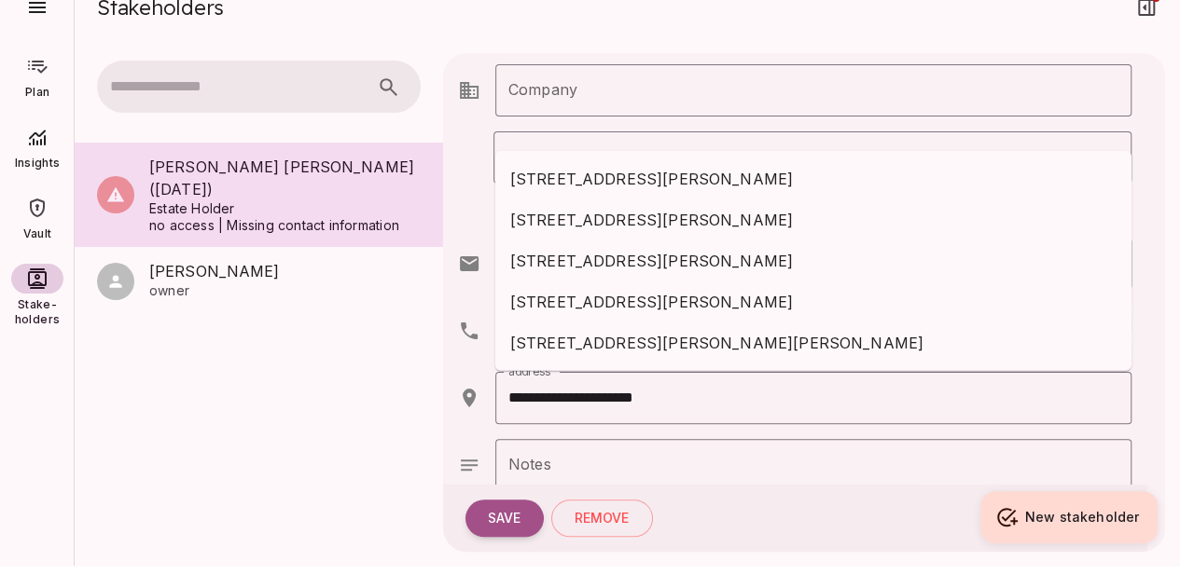
click at [202, 444] on div "[PERSON_NAME] [PERSON_NAME] ([DATE]) Estate Holder no access | Missing contact …" at bounding box center [259, 313] width 368 height 357
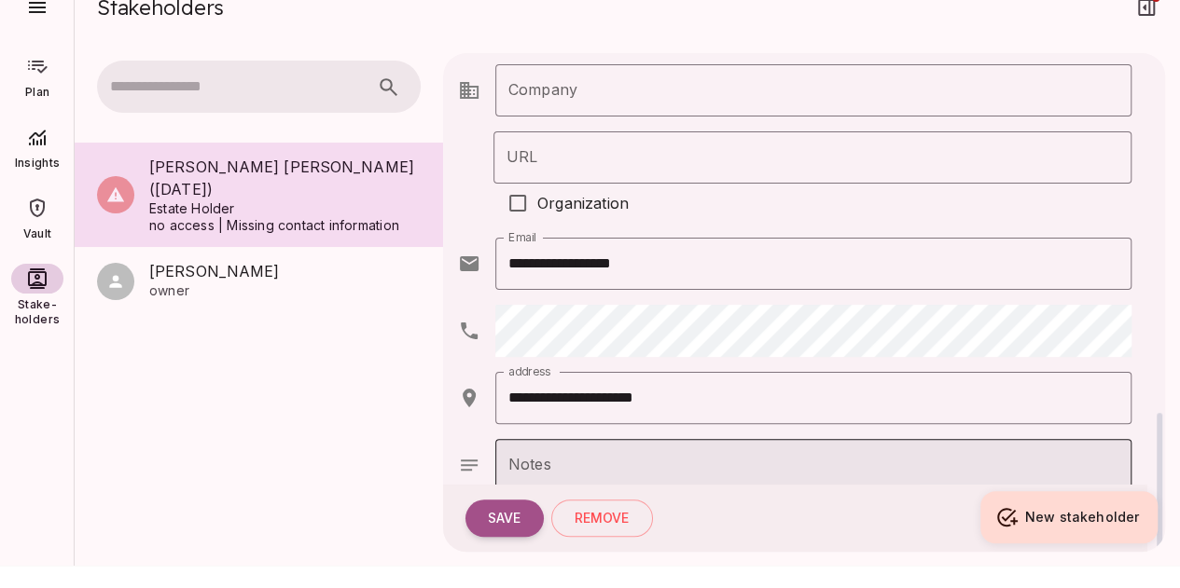
scroll to position [723, 0]
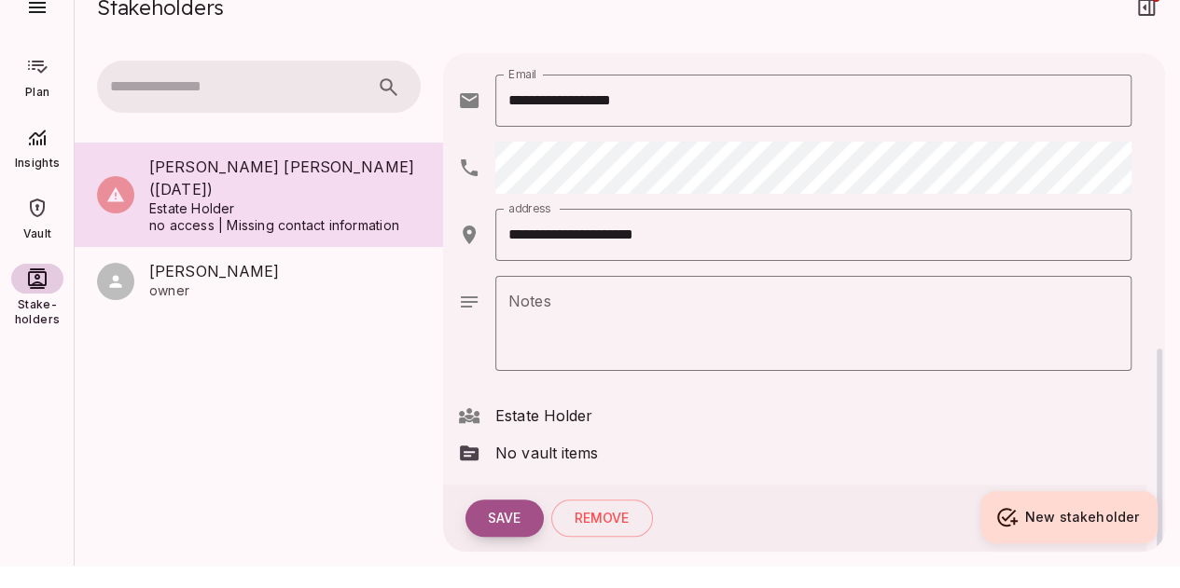
click at [494, 521] on button "Save" at bounding box center [504, 518] width 78 height 37
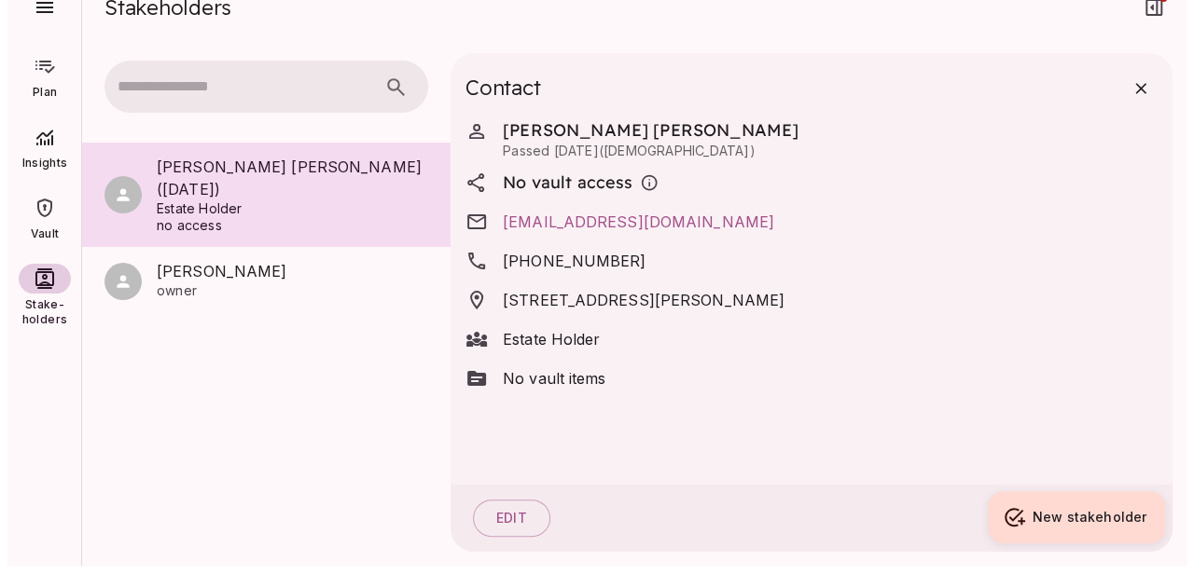
scroll to position [0, 0]
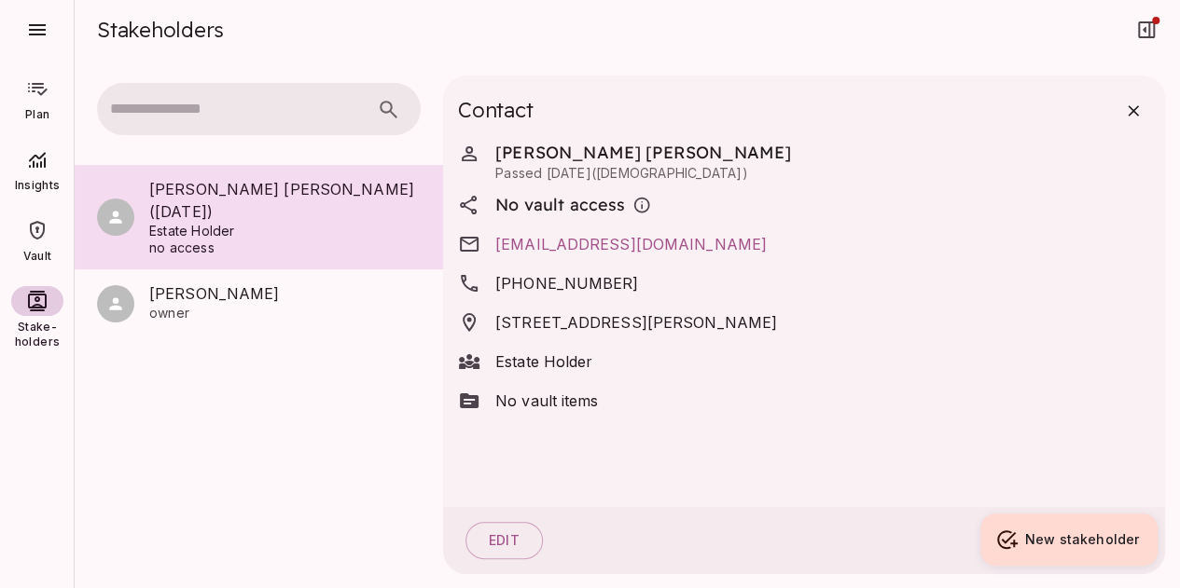
click at [40, 100] on div at bounding box center [37, 89] width 52 height 30
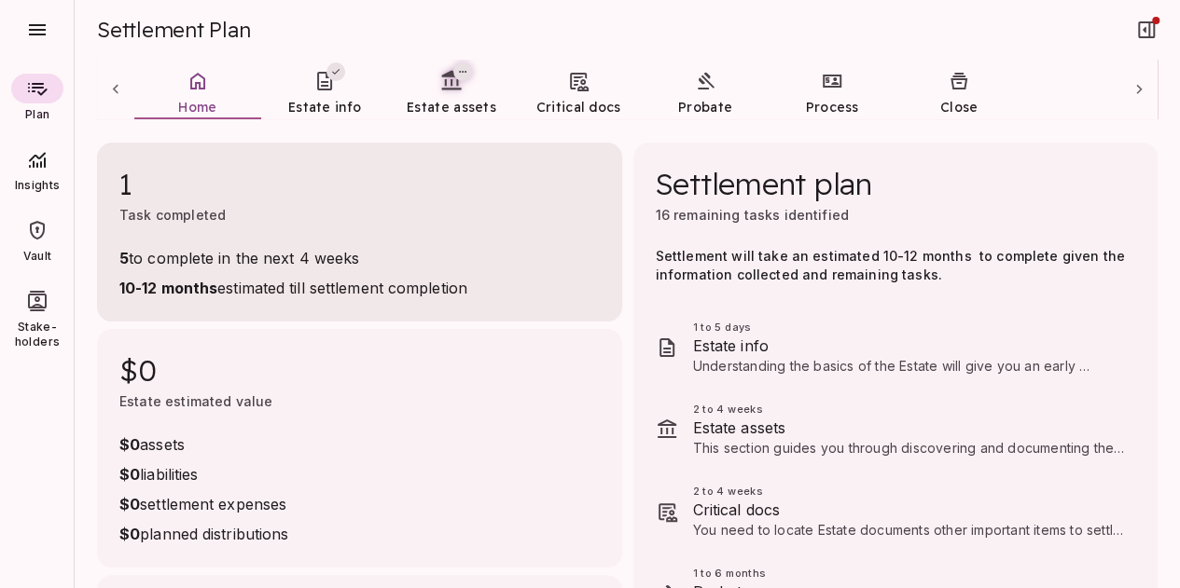
click at [181, 221] on span "Task completed" at bounding box center [172, 215] width 106 height 16
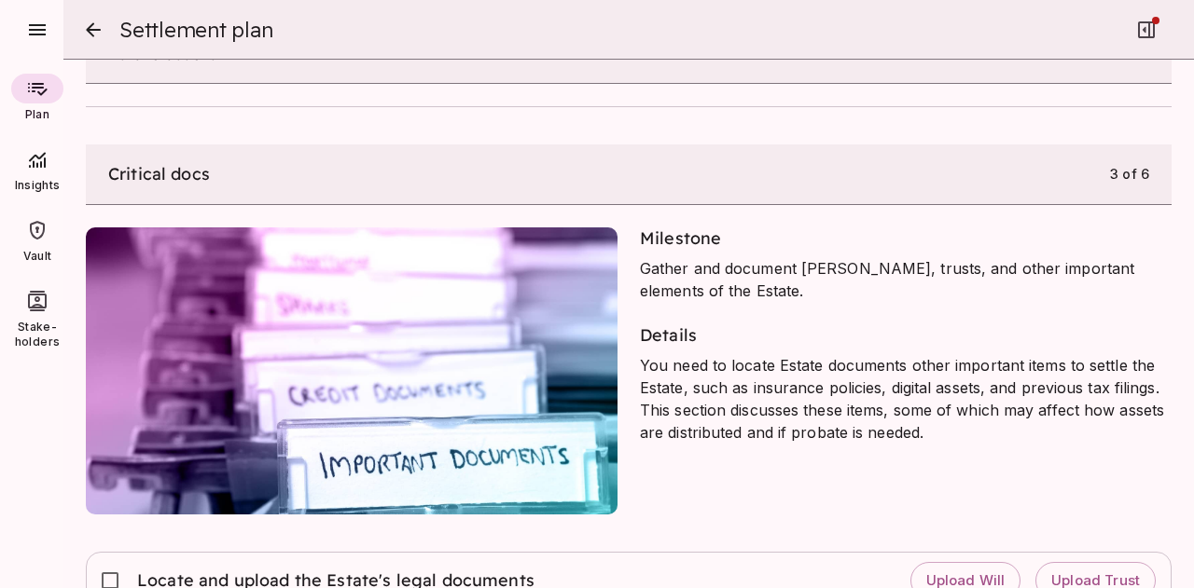
scroll to position [932, 0]
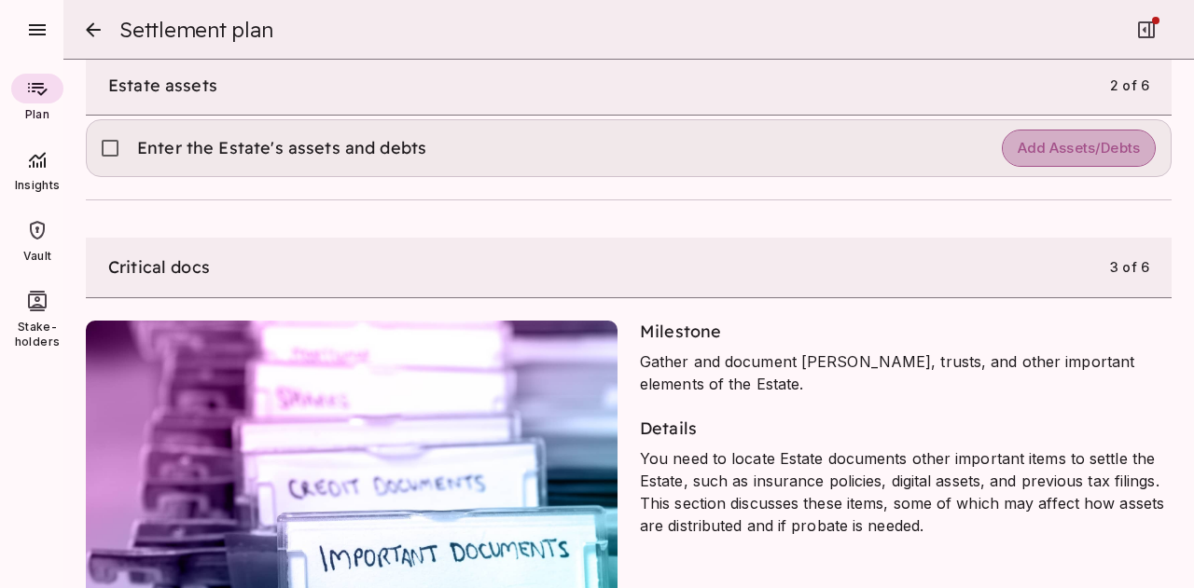
click at [1049, 158] on span "Add Assets/Debts" at bounding box center [1078, 149] width 122 height 18
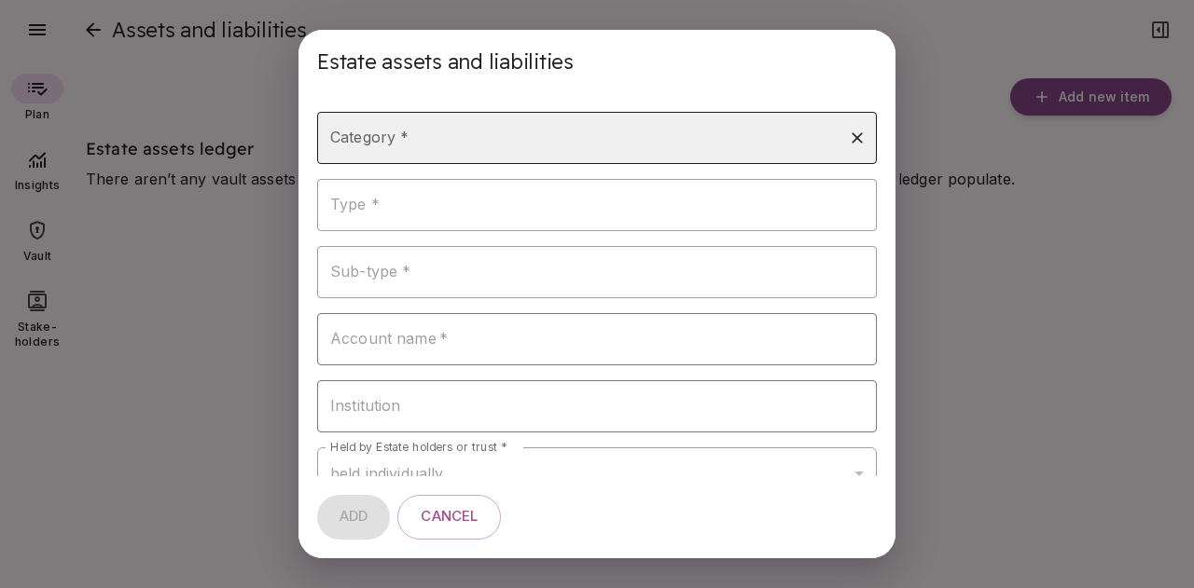
click at [517, 131] on input "Category *" at bounding box center [582, 137] width 515 height 35
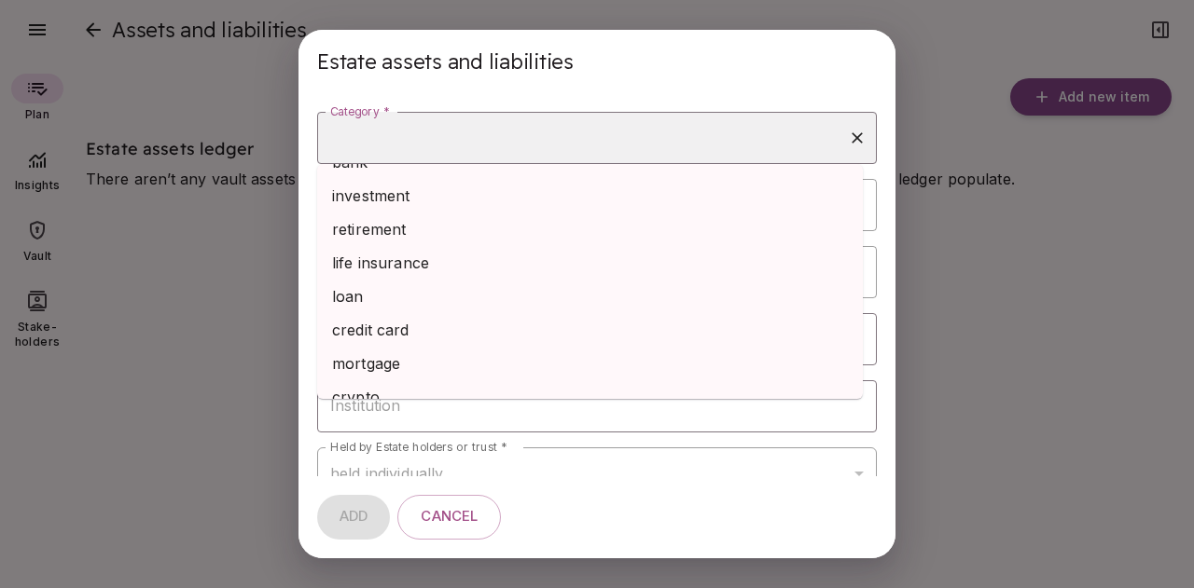
scroll to position [0, 0]
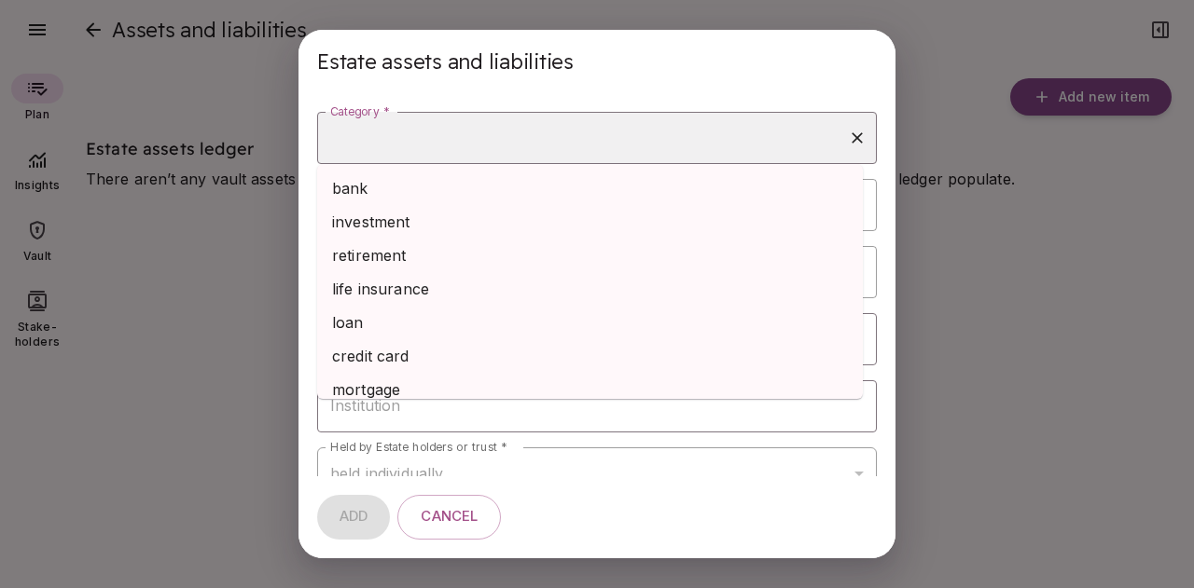
click at [1063, 232] on div "**********" at bounding box center [597, 294] width 1194 height 588
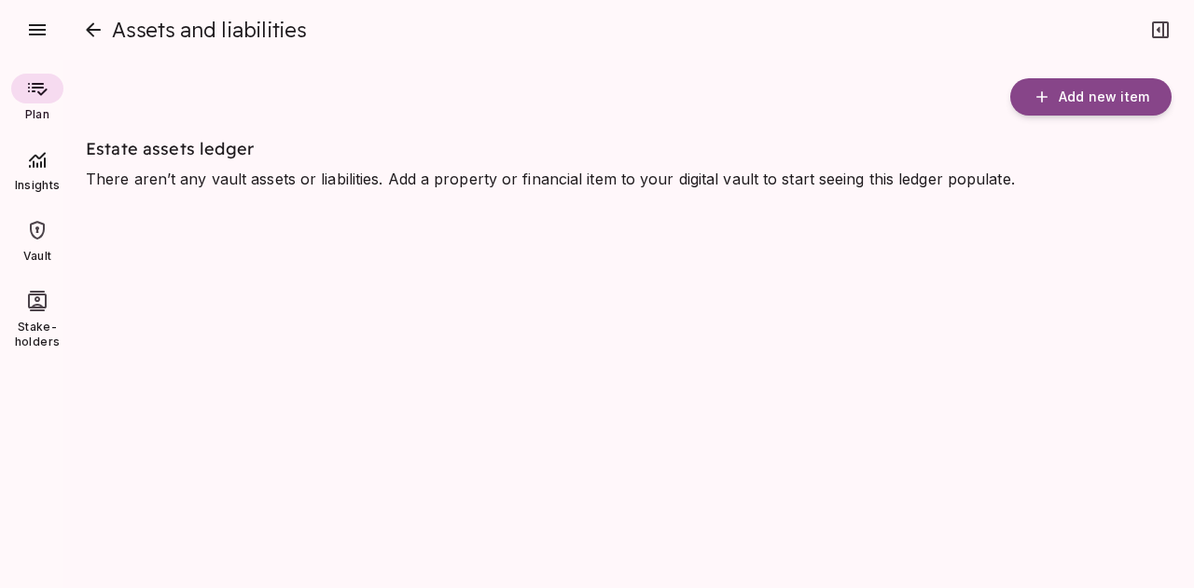
drag, startPoint x: 1113, startPoint y: 96, endPoint x: 1034, endPoint y: 127, distance: 85.0
click at [1113, 96] on span "Add new item" at bounding box center [1103, 97] width 90 height 17
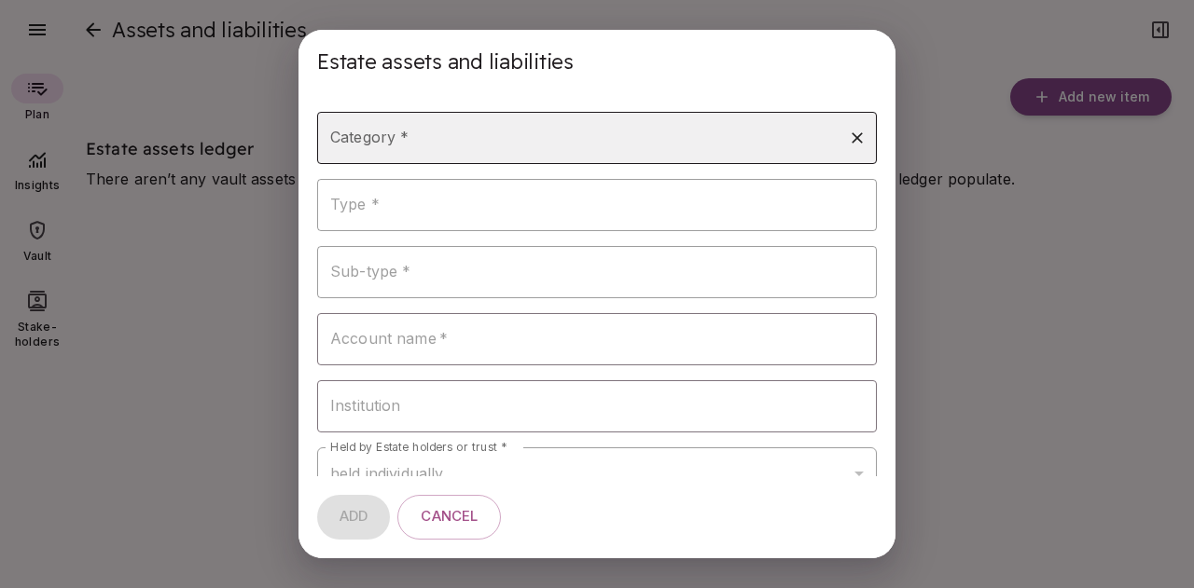
click at [802, 133] on input "Category *" at bounding box center [582, 137] width 515 height 35
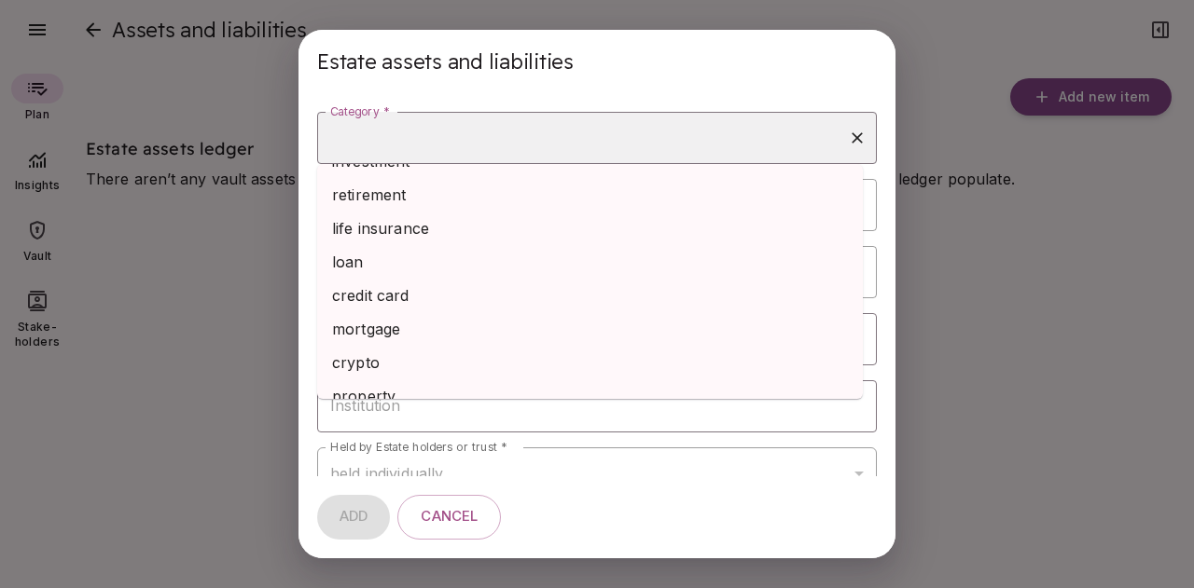
scroll to position [81, 0]
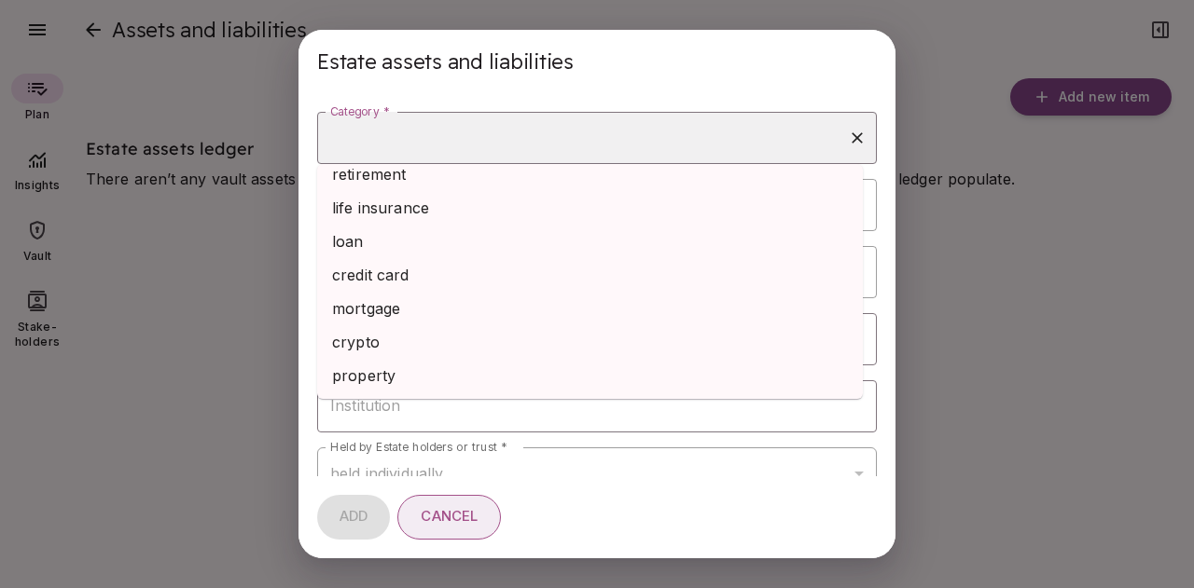
click at [486, 509] on button "Cancel" at bounding box center [449, 517] width 104 height 45
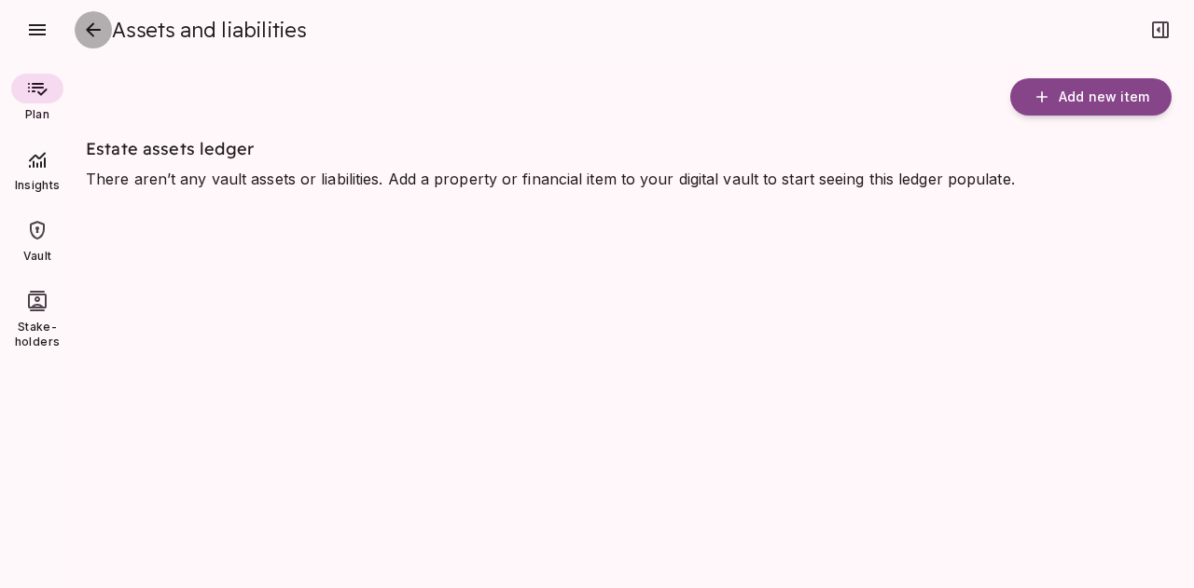
click at [95, 26] on icon "close" at bounding box center [93, 30] width 22 height 22
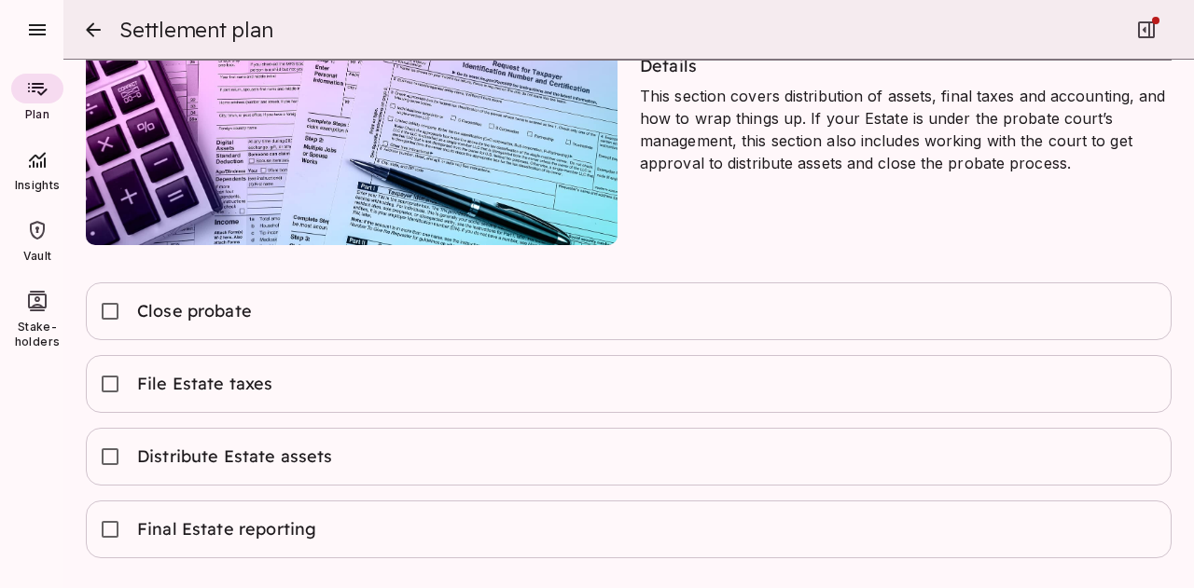
scroll to position [3456, 0]
